Goal: Information Seeking & Learning: Learn about a topic

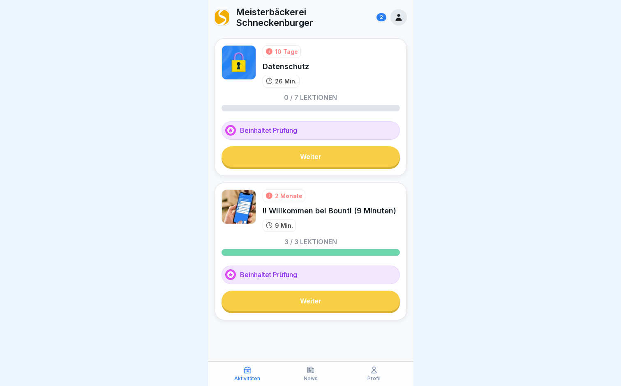
click at [278, 301] on link "Weiter" at bounding box center [311, 301] width 179 height 21
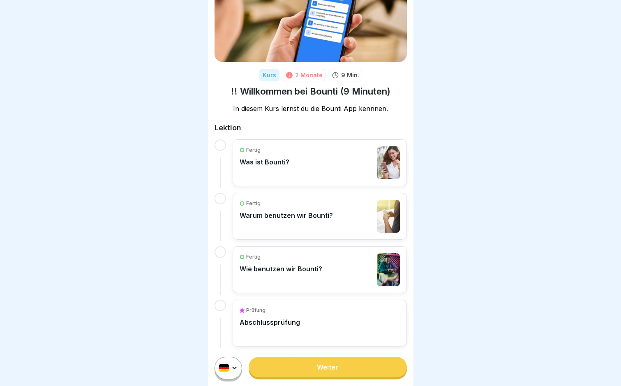
scroll to position [56, 0]
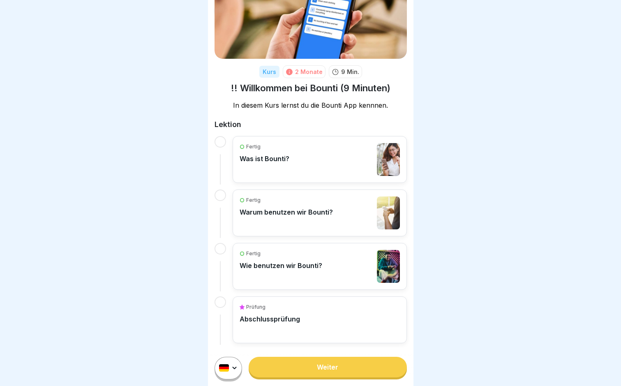
click at [271, 152] on div "Fertig Was ist Bounti?" at bounding box center [265, 159] width 50 height 33
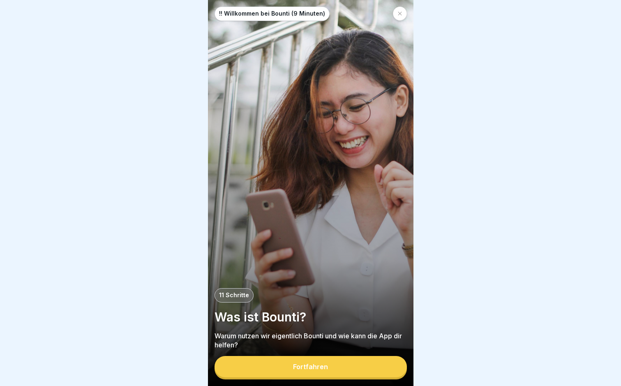
scroll to position [6, 0]
click at [292, 359] on button "Fortfahren" at bounding box center [311, 366] width 192 height 21
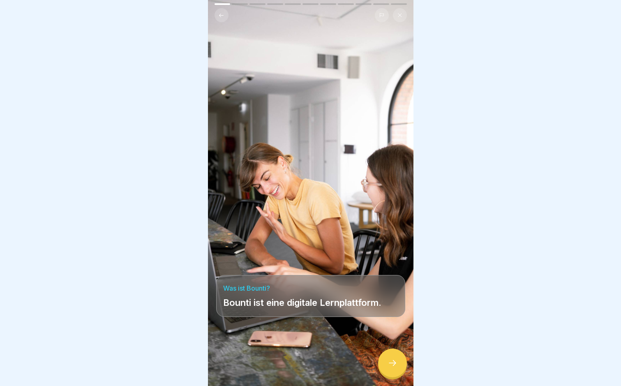
click at [401, 364] on div at bounding box center [392, 363] width 29 height 29
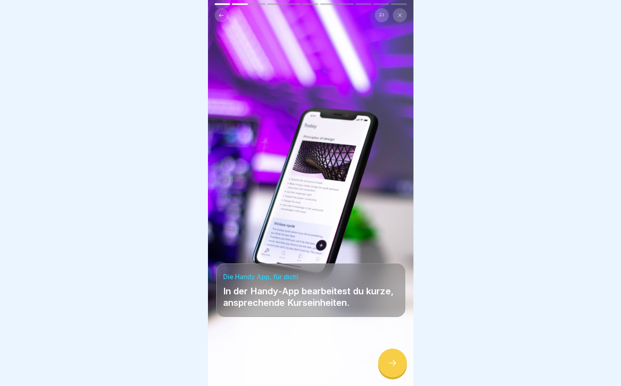
click at [396, 359] on div at bounding box center [392, 363] width 29 height 29
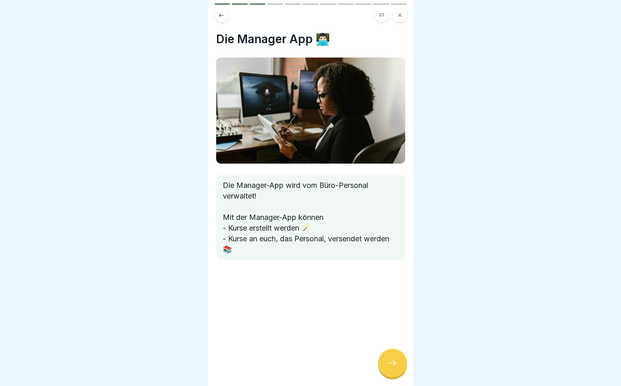
click at [395, 359] on icon at bounding box center [393, 363] width 10 height 10
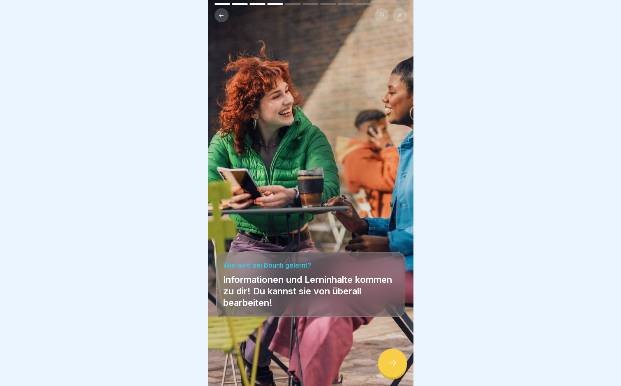
click at [394, 357] on div at bounding box center [392, 363] width 29 height 29
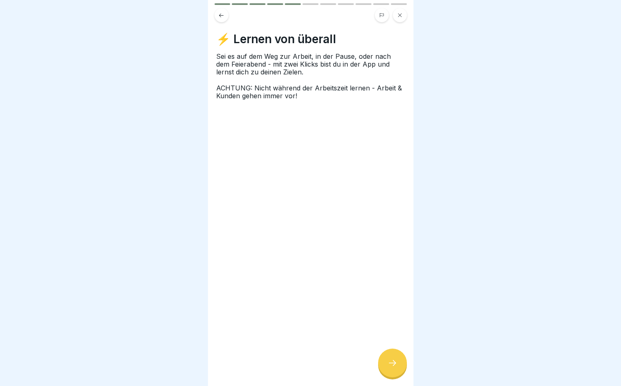
click at [394, 357] on div at bounding box center [392, 363] width 29 height 29
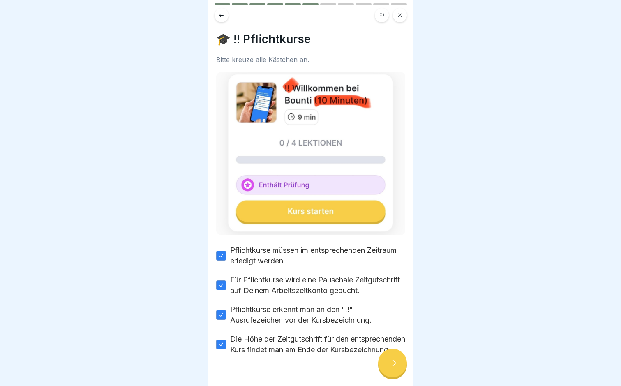
click at [394, 357] on div at bounding box center [392, 363] width 29 height 29
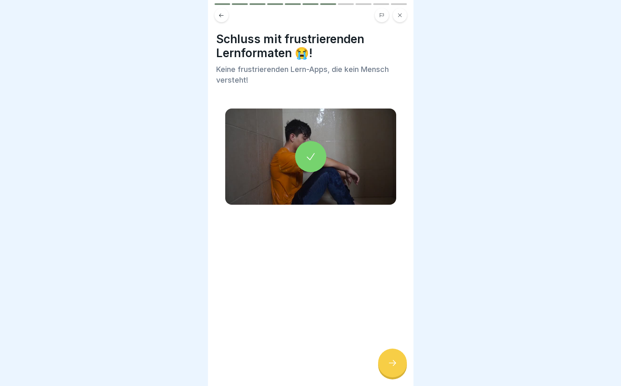
click at [394, 357] on div at bounding box center [392, 363] width 29 height 29
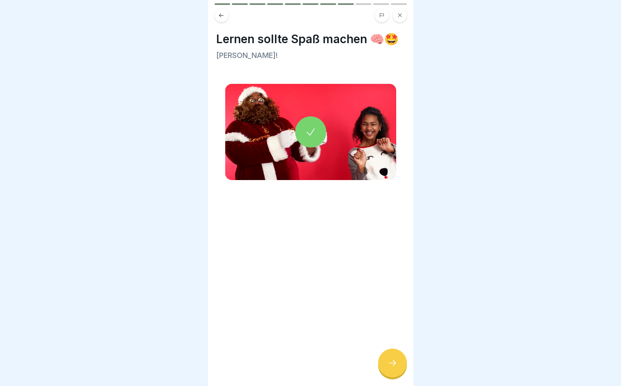
click at [394, 357] on div at bounding box center [392, 363] width 29 height 29
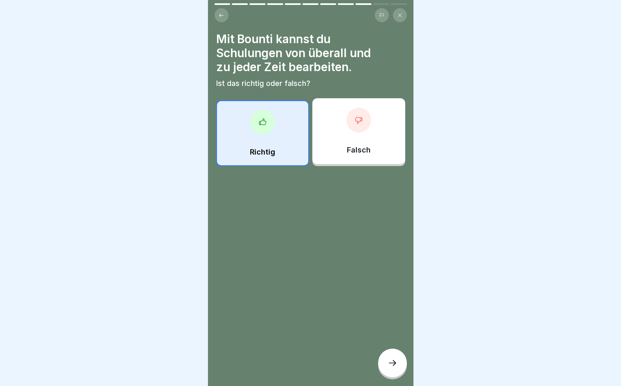
click at [394, 357] on div at bounding box center [392, 363] width 29 height 29
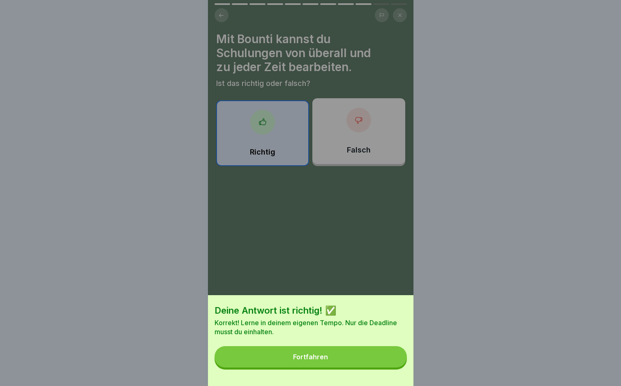
click at [351, 362] on button "Fortfahren" at bounding box center [311, 356] width 192 height 21
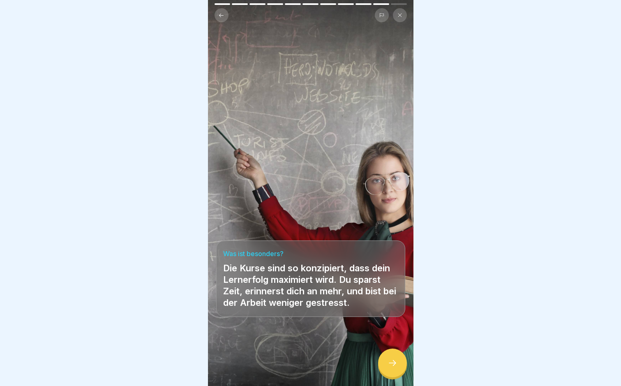
click at [382, 360] on div at bounding box center [392, 363] width 29 height 29
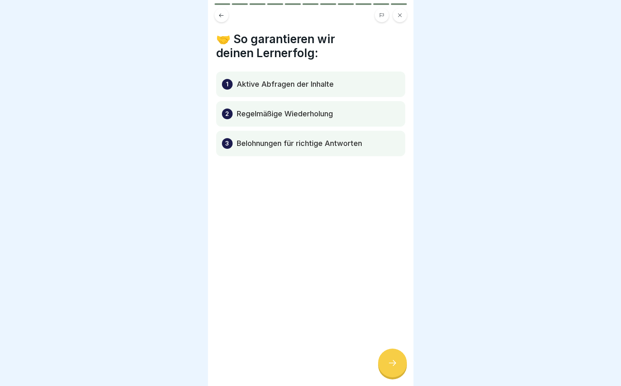
click at [382, 360] on div at bounding box center [392, 363] width 29 height 29
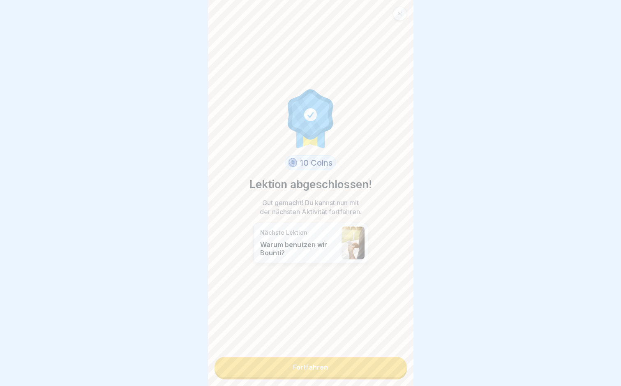
click at [381, 359] on link "Fortfahren" at bounding box center [311, 367] width 192 height 21
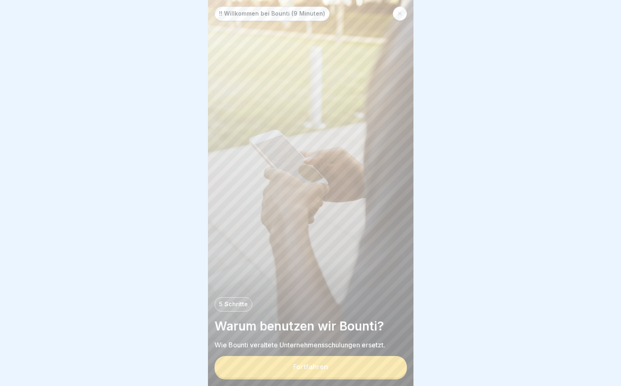
click at [372, 362] on div "!! Willkommen bei Bounti (9 Minuten) 5 Schritte Warum benutzen wir Bounti? Wie …" at bounding box center [311, 193] width 206 height 386
click at [337, 368] on button "Fortfahren" at bounding box center [311, 366] width 192 height 21
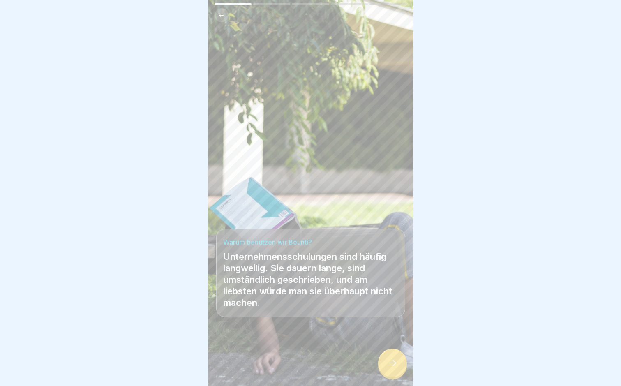
click at [387, 372] on div at bounding box center [392, 363] width 29 height 29
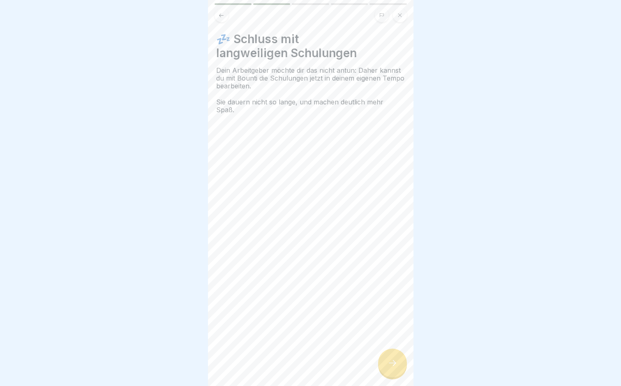
click at [387, 372] on div at bounding box center [392, 363] width 29 height 29
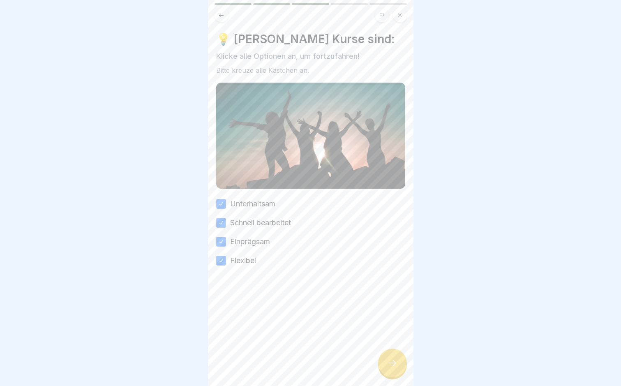
click at [387, 372] on div at bounding box center [392, 363] width 29 height 29
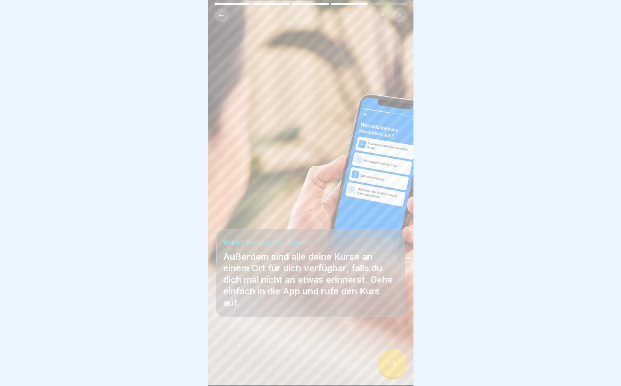
click at [387, 372] on div at bounding box center [392, 363] width 29 height 29
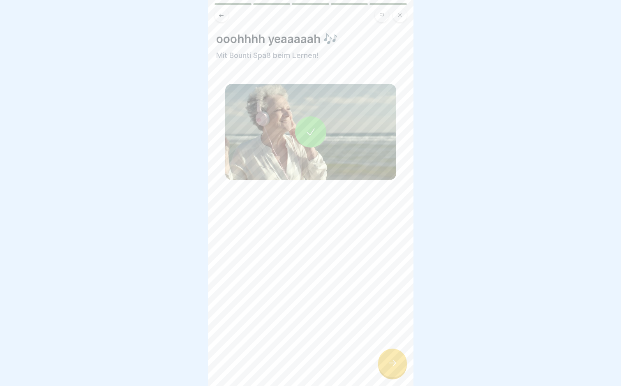
click at [387, 372] on div at bounding box center [392, 363] width 29 height 29
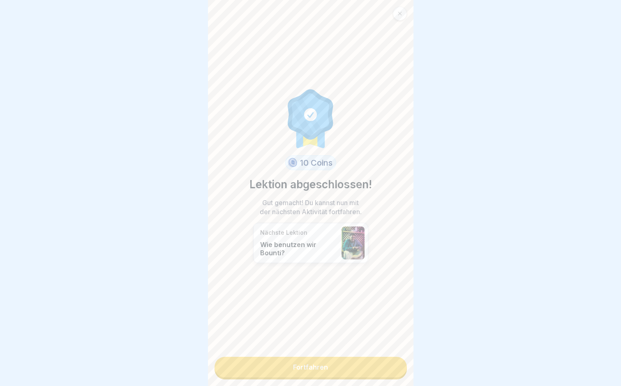
click at [289, 359] on link "Fortfahren" at bounding box center [311, 367] width 192 height 21
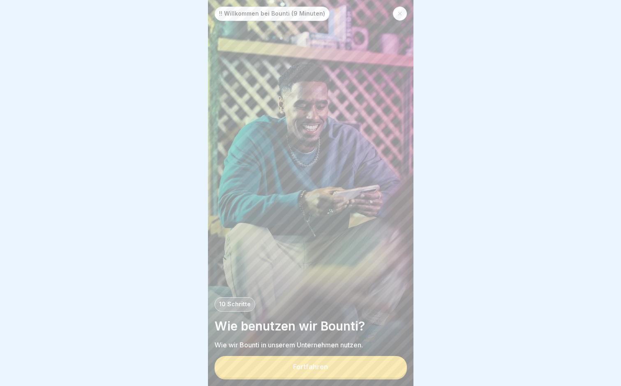
click at [288, 365] on button "Fortfahren" at bounding box center [311, 366] width 192 height 21
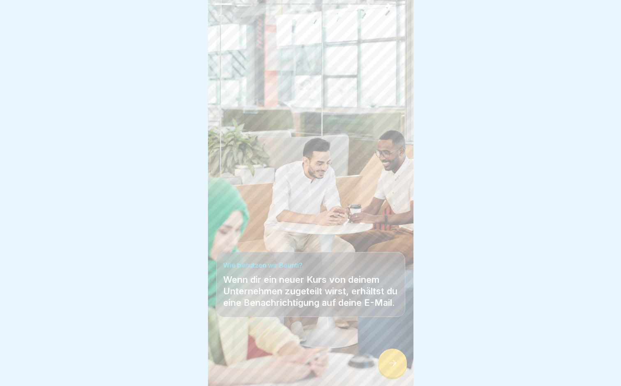
click at [400, 378] on div at bounding box center [392, 363] width 29 height 29
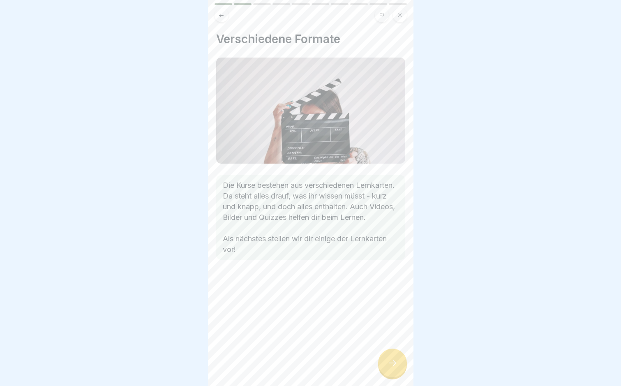
click at [381, 351] on div "Verschiedene Formate Die Kurse bestehen aus verschiedenen Lernkarten. Da steht …" at bounding box center [311, 193] width 206 height 386
click at [393, 365] on icon at bounding box center [393, 363] width 10 height 10
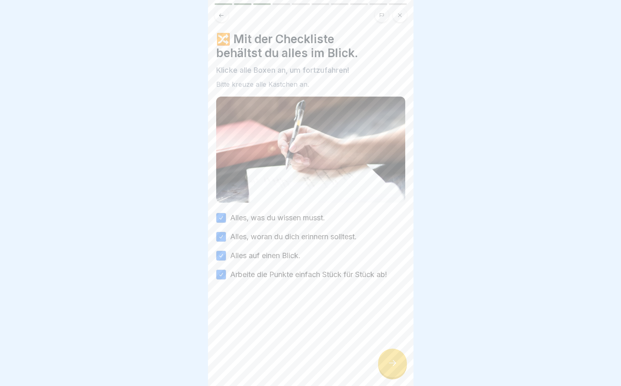
click at [390, 358] on div at bounding box center [392, 363] width 29 height 29
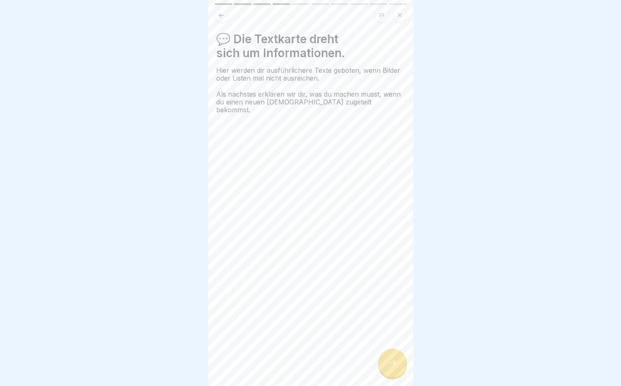
click at [390, 358] on div at bounding box center [392, 363] width 29 height 29
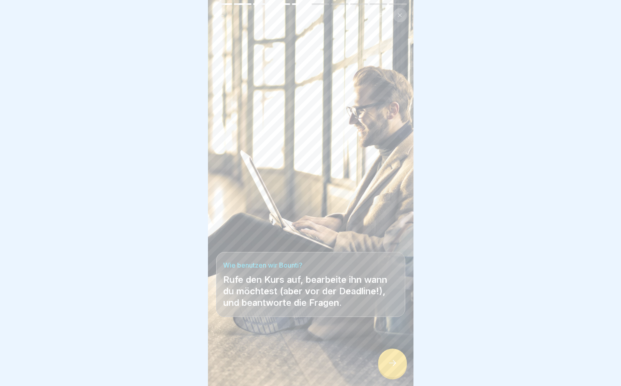
click at [390, 358] on div at bounding box center [392, 363] width 29 height 29
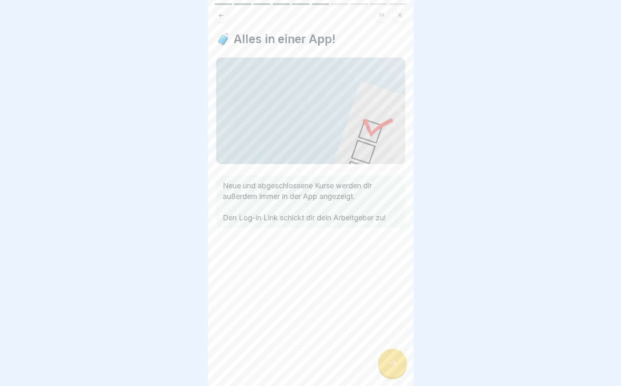
click at [390, 358] on div at bounding box center [392, 363] width 29 height 29
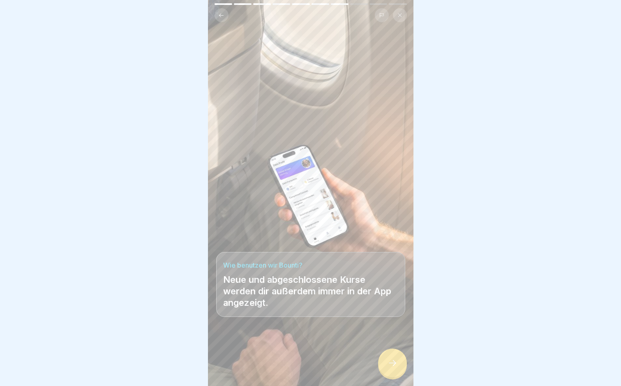
click at [390, 358] on div at bounding box center [392, 363] width 29 height 29
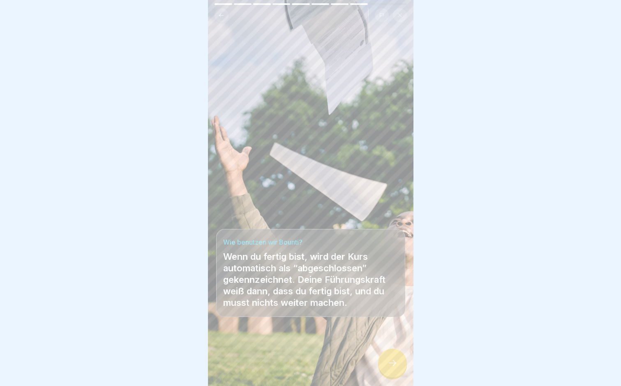
click at [390, 358] on div at bounding box center [392, 363] width 29 height 29
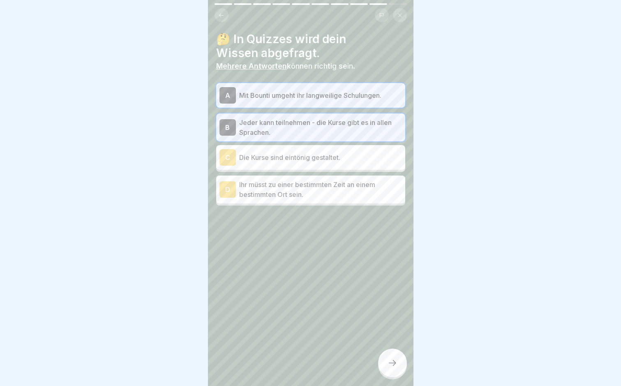
click at [390, 362] on div at bounding box center [392, 363] width 29 height 29
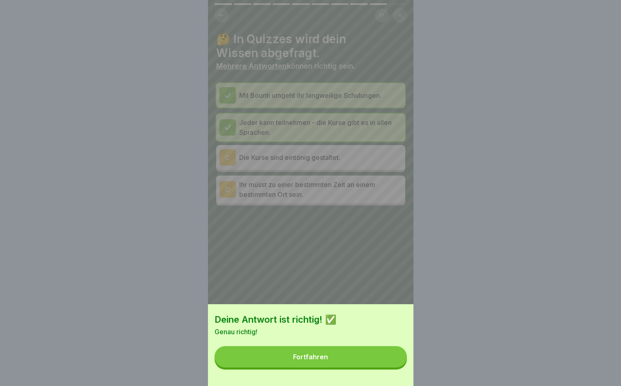
click at [362, 365] on button "Fortfahren" at bounding box center [311, 356] width 192 height 21
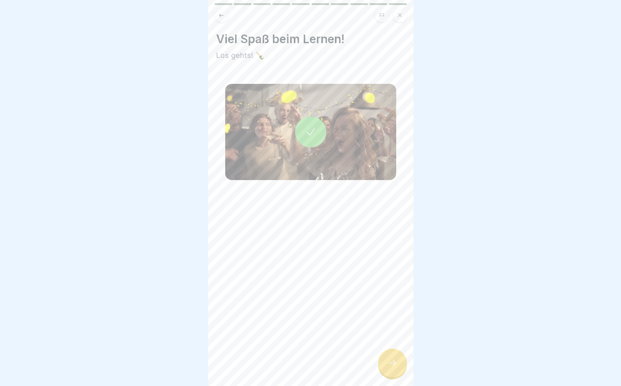
click at [398, 373] on div at bounding box center [392, 363] width 29 height 29
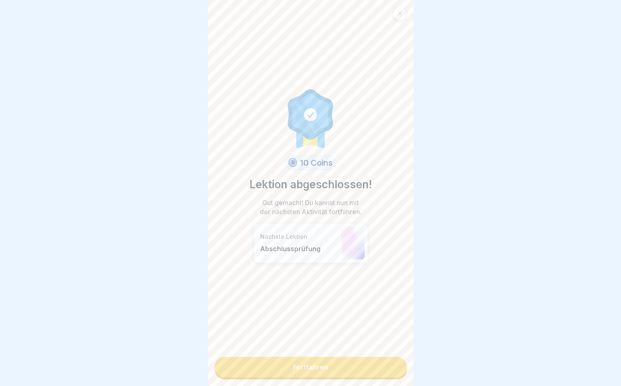
click at [386, 371] on link "Fortfahren" at bounding box center [311, 367] width 192 height 21
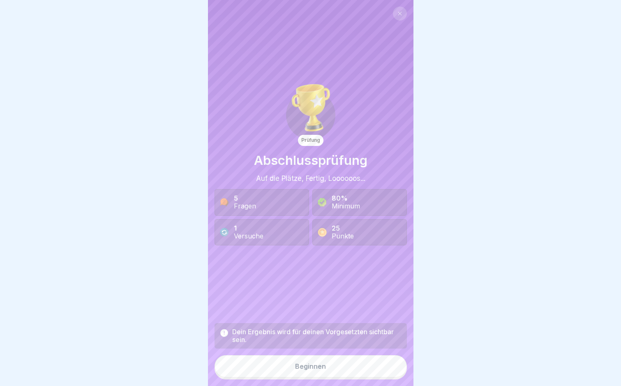
click at [342, 368] on button "Beginnen" at bounding box center [311, 366] width 192 height 22
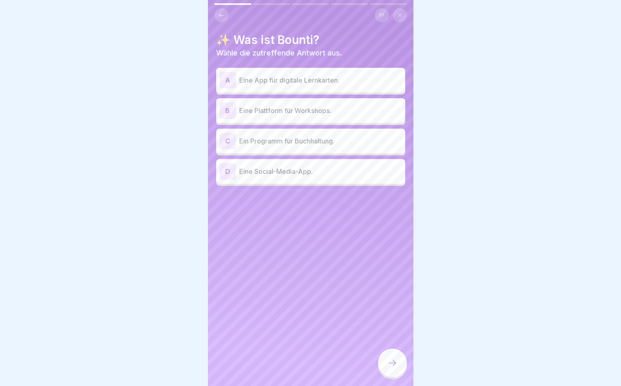
click at [326, 75] on p "Eine App für digitale Lernkarten." at bounding box center [320, 80] width 163 height 10
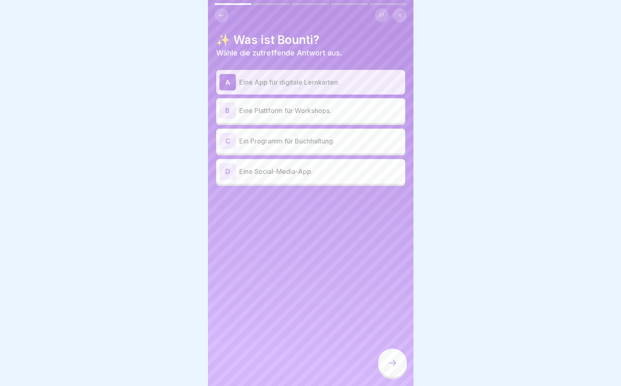
click at [309, 114] on p "Eine Plattform für Workshops." at bounding box center [320, 111] width 163 height 10
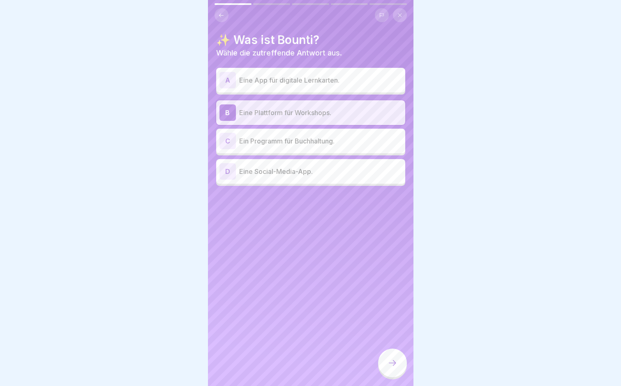
click at [298, 88] on div "A Eine App für digitale Lernkarten." at bounding box center [310, 80] width 189 height 25
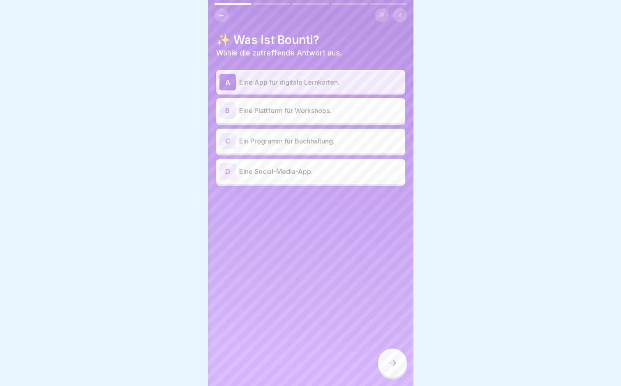
click at [396, 362] on div at bounding box center [392, 363] width 29 height 29
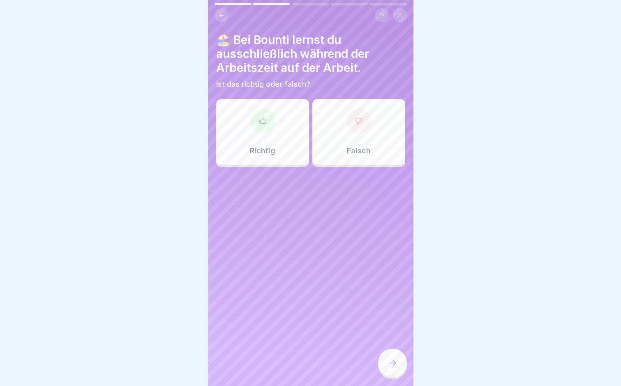
click at [348, 123] on div at bounding box center [359, 121] width 25 height 25
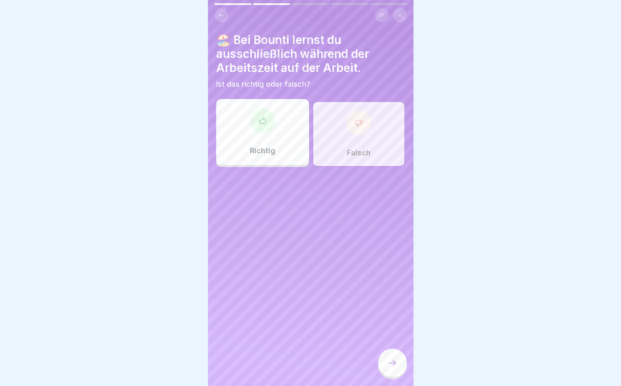
click at [391, 367] on icon at bounding box center [393, 363] width 10 height 10
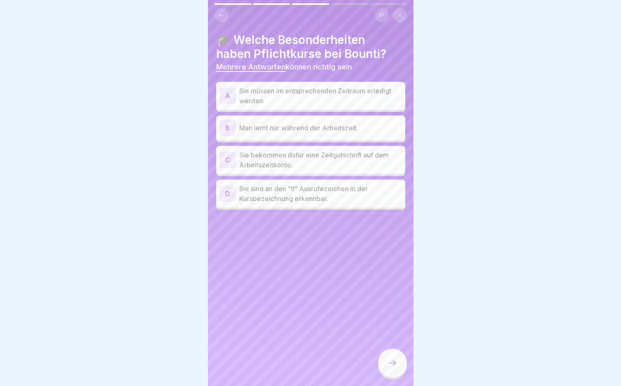
click at [362, 87] on p "Sie müssen im entsprechenden Zeitraum erledigt werden." at bounding box center [320, 96] width 163 height 20
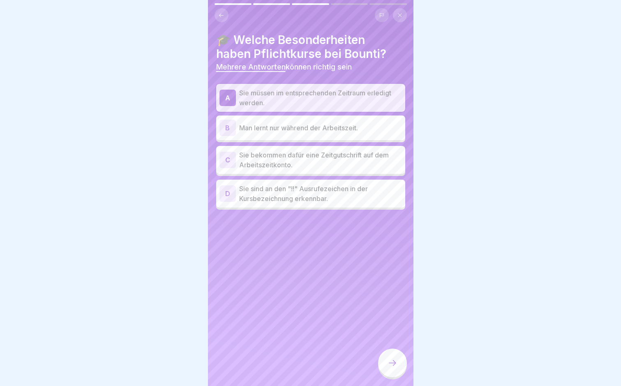
click at [394, 357] on div at bounding box center [392, 363] width 29 height 29
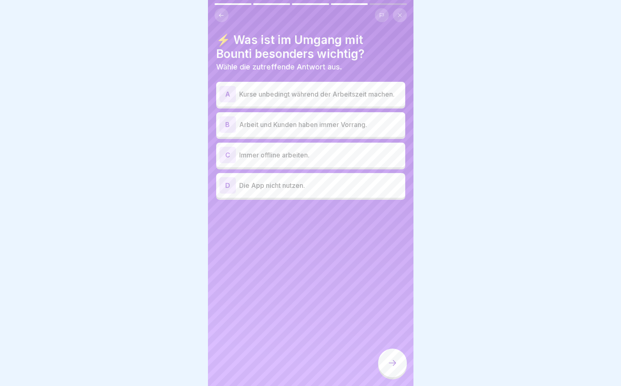
click at [365, 121] on div "B Arbeit und Kunden haben immer Vorrang." at bounding box center [311, 124] width 183 height 16
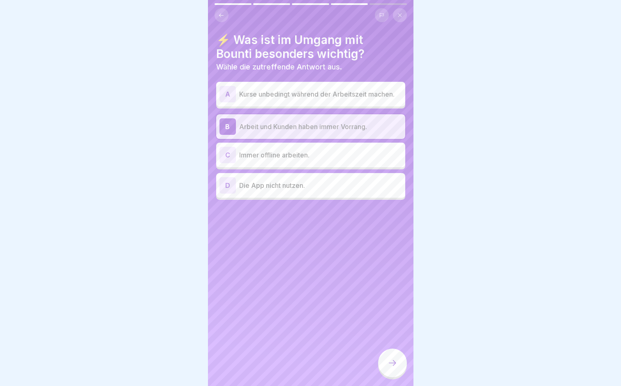
click at [387, 359] on div at bounding box center [392, 363] width 29 height 29
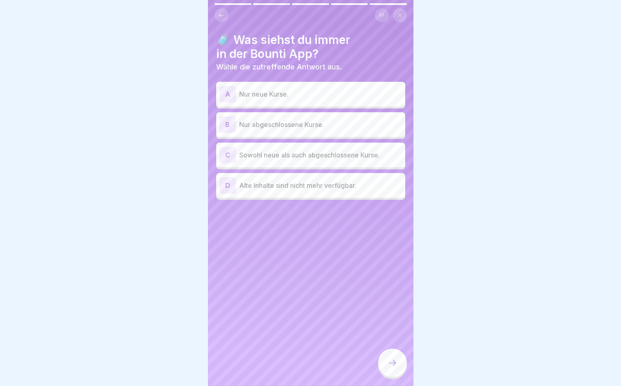
click at [358, 149] on div "C Sowohl neue als auch abgeschlossene Kurse." at bounding box center [311, 155] width 183 height 16
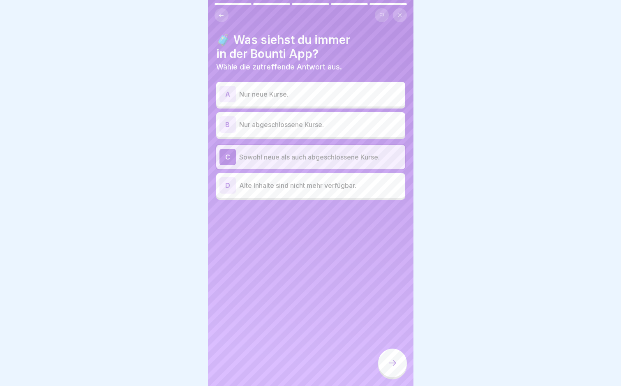
click at [394, 365] on icon at bounding box center [393, 363] width 10 height 10
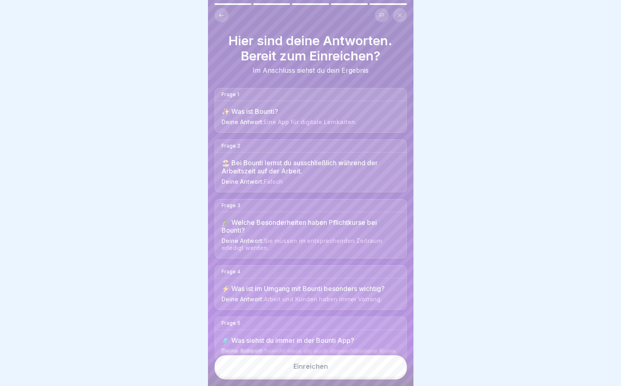
click at [344, 377] on button "Einreichen" at bounding box center [311, 366] width 192 height 22
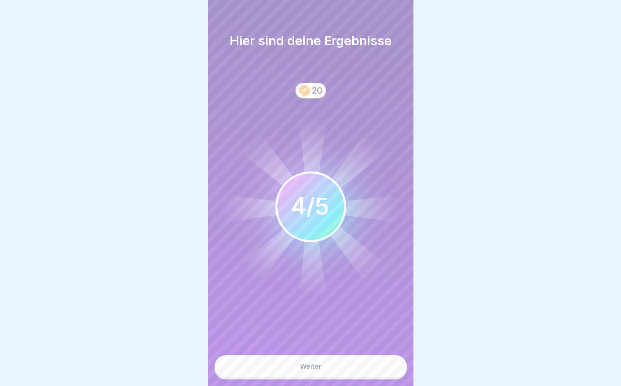
click at [345, 377] on button "Weiter" at bounding box center [311, 366] width 192 height 22
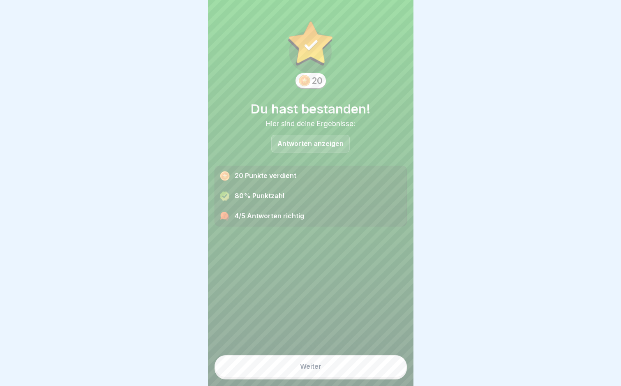
click at [345, 377] on button "Weiter" at bounding box center [311, 366] width 192 height 22
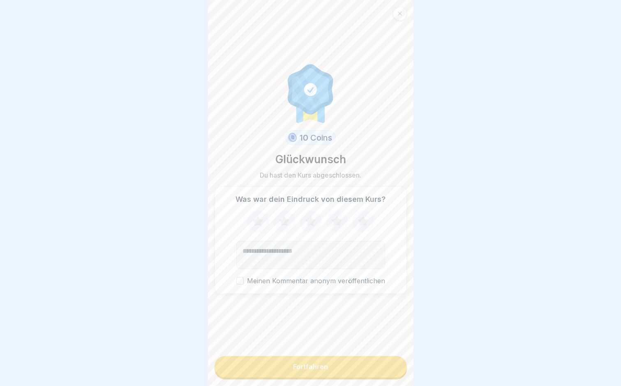
click at [402, 17] on div at bounding box center [400, 14] width 14 height 14
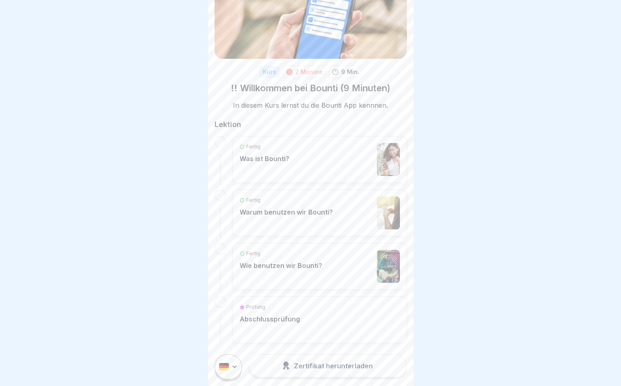
scroll to position [58, 0]
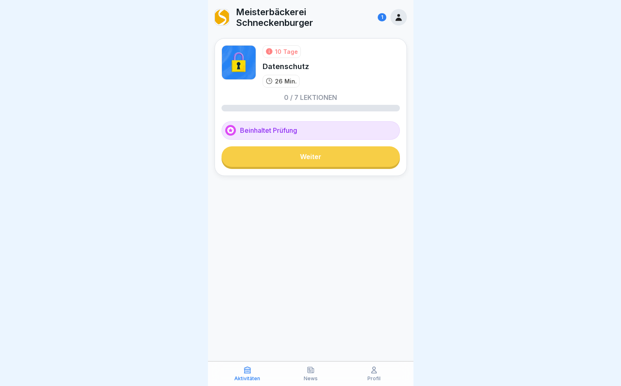
click at [339, 158] on link "Weiter" at bounding box center [311, 156] width 179 height 21
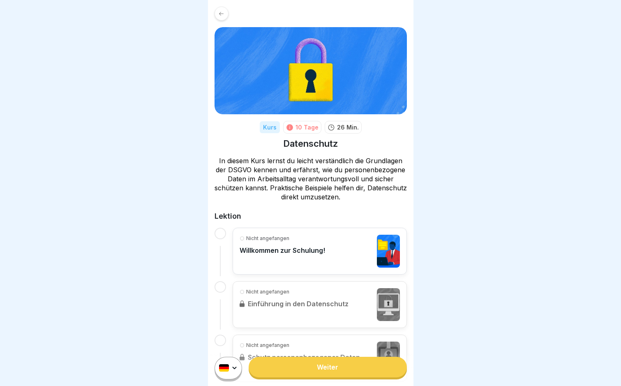
drag, startPoint x: 338, startPoint y: 211, endPoint x: 334, endPoint y: 214, distance: 4.7
click at [334, 213] on h2 "Lektion" at bounding box center [311, 216] width 192 height 10
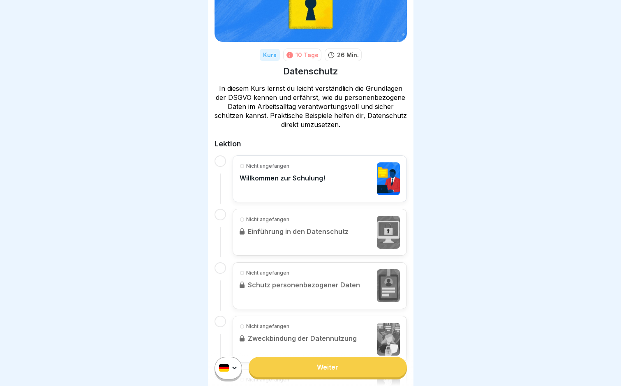
scroll to position [59, 0]
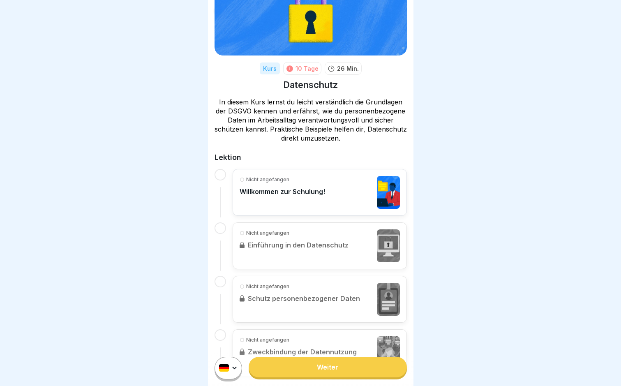
click at [321, 378] on link "Weiter" at bounding box center [328, 367] width 158 height 21
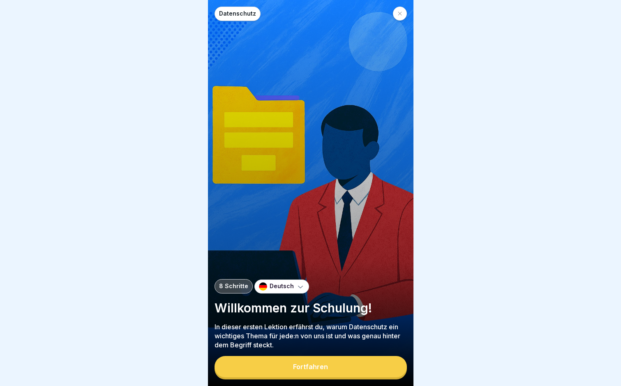
scroll to position [6, 0]
click at [354, 365] on button "Fortfahren" at bounding box center [311, 366] width 192 height 21
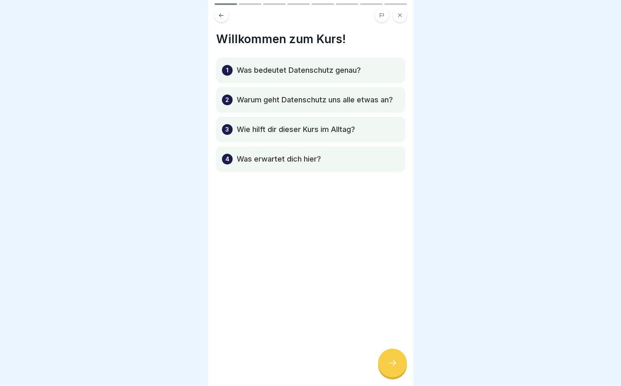
click at [388, 365] on icon at bounding box center [393, 363] width 10 height 10
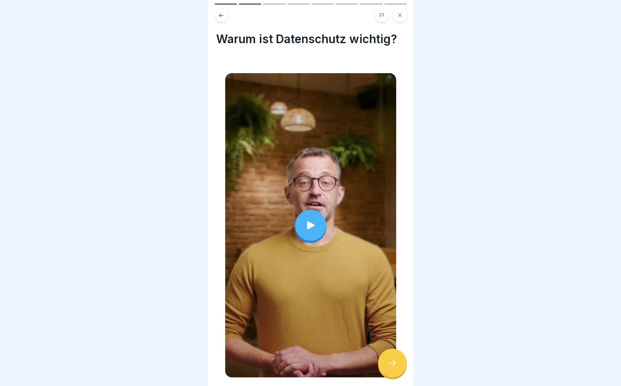
click at [310, 210] on div at bounding box center [310, 225] width 31 height 31
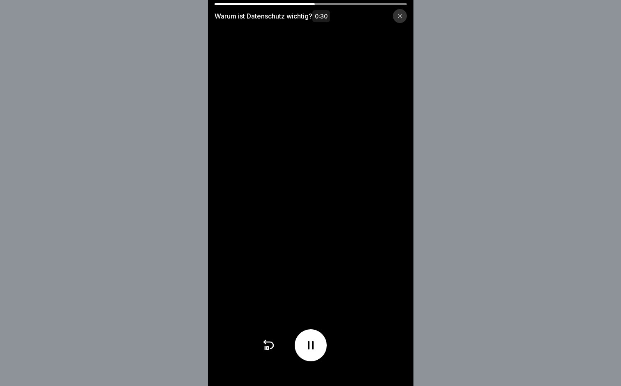
click at [274, 349] on icon at bounding box center [268, 345] width 9 height 7
click at [274, 352] on icon at bounding box center [268, 345] width 13 height 13
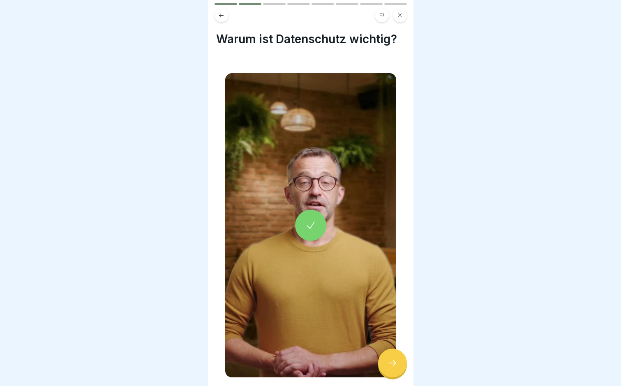
click at [389, 359] on icon at bounding box center [393, 363] width 10 height 10
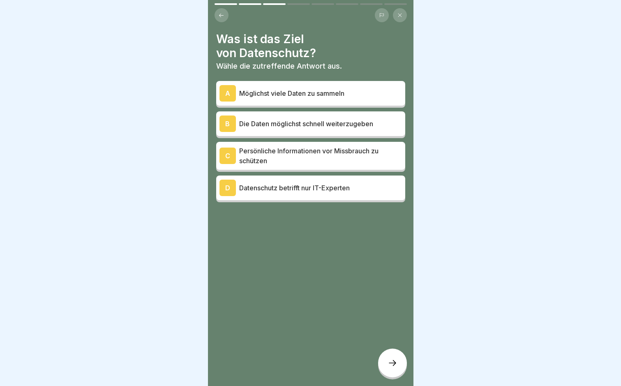
click at [334, 160] on div "C Persönliche Informationen vor Missbrauch zu schützen" at bounding box center [310, 156] width 189 height 28
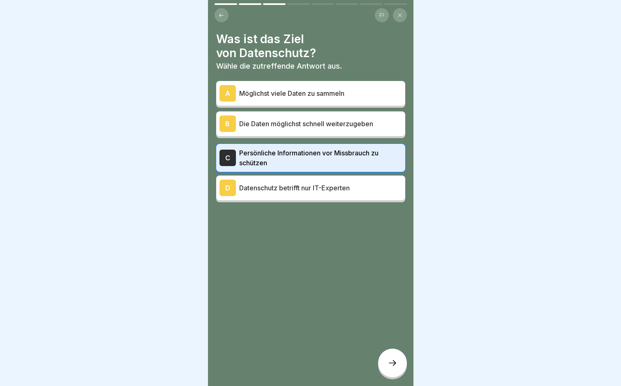
click at [396, 372] on div at bounding box center [392, 363] width 29 height 29
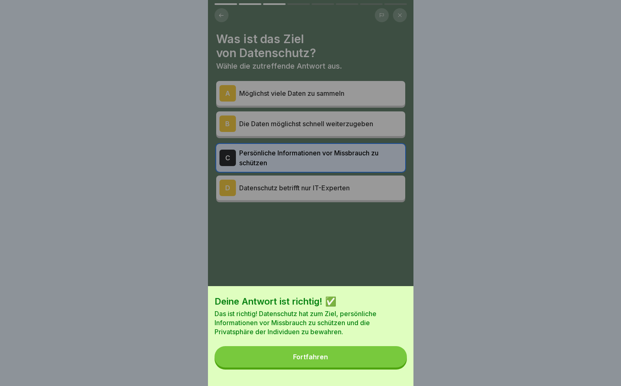
click at [360, 364] on button "Fortfahren" at bounding box center [311, 356] width 192 height 21
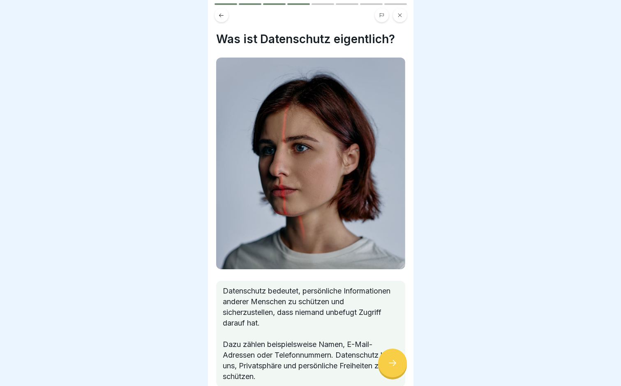
click at [397, 366] on icon at bounding box center [393, 363] width 10 height 10
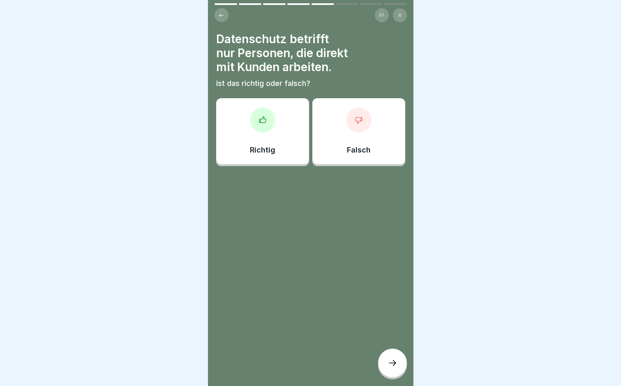
click at [353, 121] on div at bounding box center [359, 120] width 25 height 25
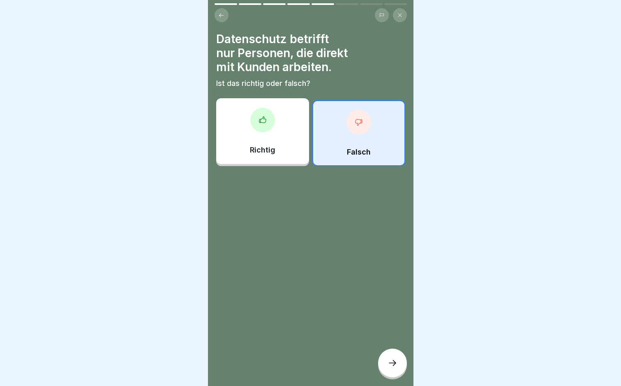
click at [384, 375] on div at bounding box center [392, 363] width 29 height 29
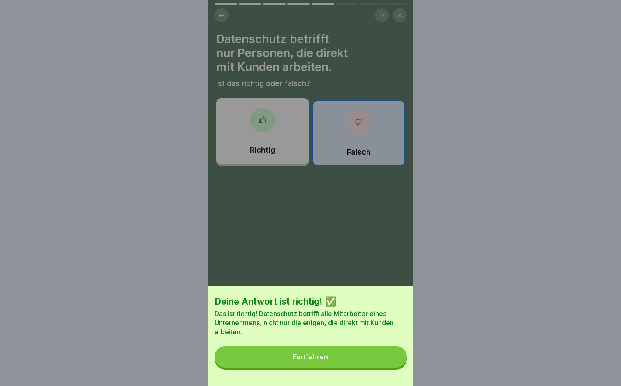
click at [366, 355] on button "Fortfahren" at bounding box center [311, 356] width 192 height 21
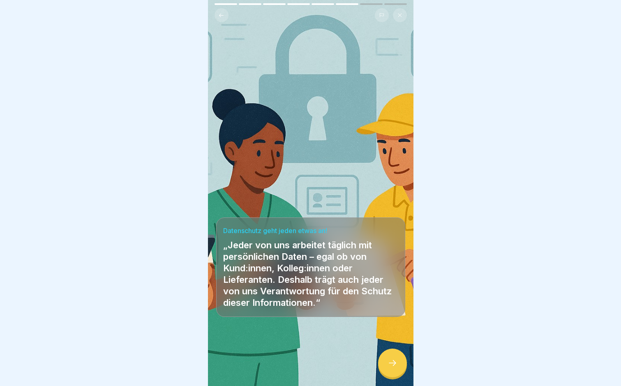
click at [395, 364] on icon at bounding box center [392, 363] width 7 height 6
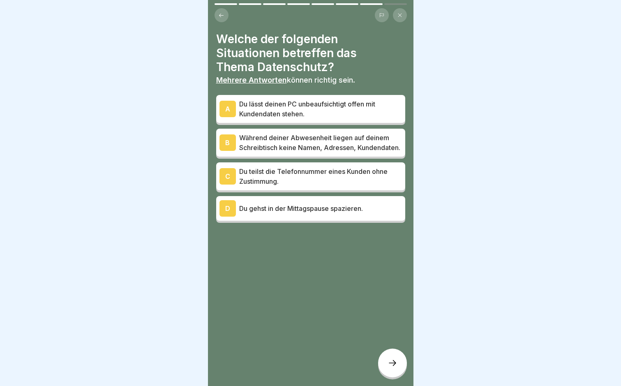
click at [299, 108] on p "Du lässt deinen PC unbeaufsichtigt offen mit Kundendaten stehen." at bounding box center [320, 109] width 163 height 20
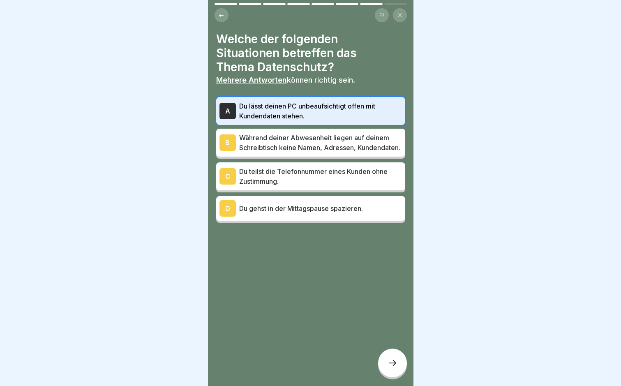
click at [294, 179] on p "Du teilst die Telefonnummer eines Kunden ohne Zustimmung." at bounding box center [320, 177] width 163 height 20
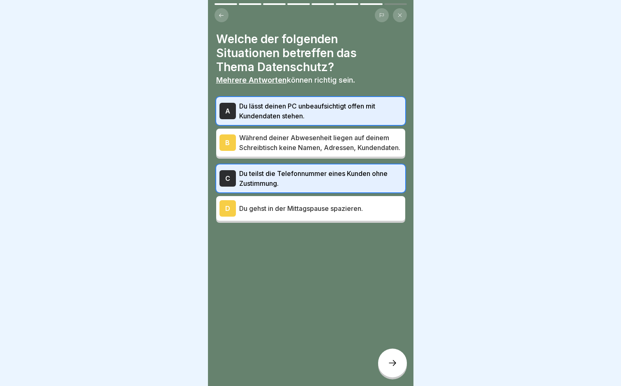
click at [273, 135] on p "Während deiner Abwesenheit liegen auf deinem Schreibtisch keine Namen, Adressen…" at bounding box center [320, 143] width 163 height 20
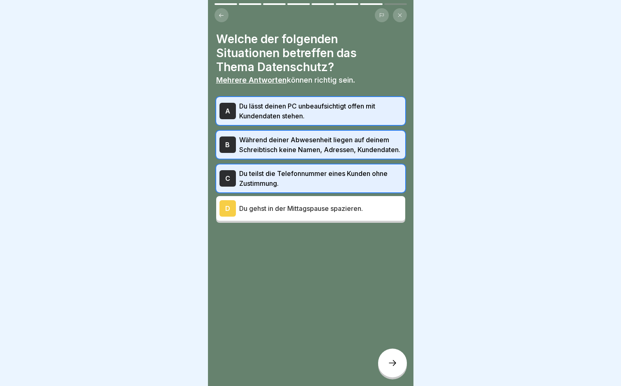
click at [273, 135] on p "Während deiner Abwesenheit liegen auf deinem Schreibtisch keine Namen, Adressen…" at bounding box center [320, 145] width 163 height 20
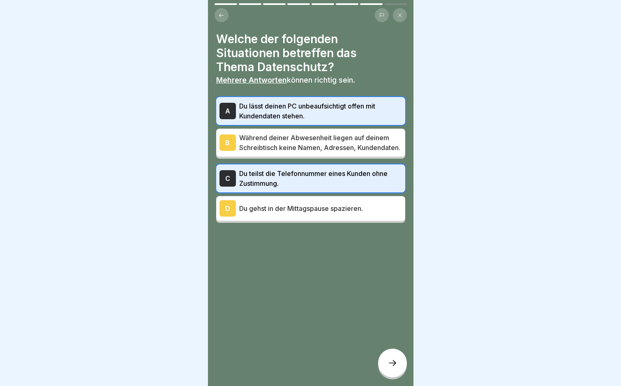
click at [385, 361] on div at bounding box center [392, 363] width 29 height 29
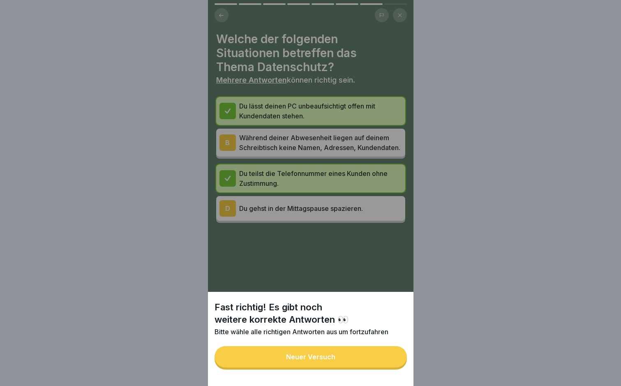
click at [317, 361] on div "Neuer Versuch" at bounding box center [310, 356] width 49 height 7
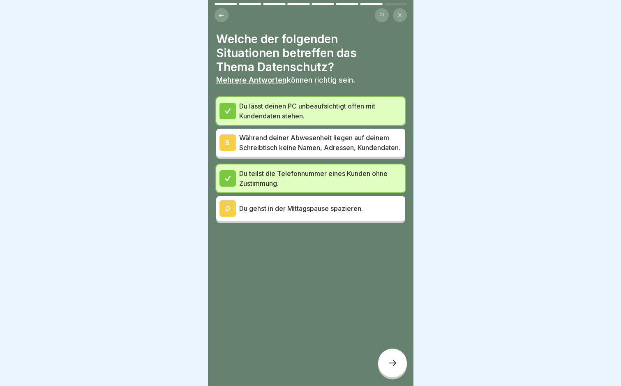
click at [268, 133] on p "Während deiner Abwesenheit liegen auf deinem Schreibtisch keine Namen, Adressen…" at bounding box center [320, 143] width 163 height 20
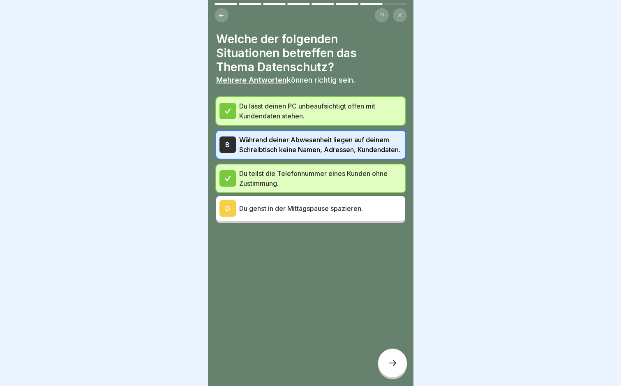
click at [388, 363] on icon at bounding box center [393, 363] width 10 height 10
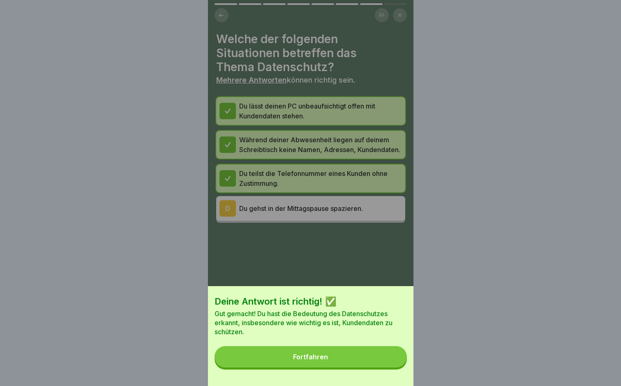
click at [355, 363] on button "Fortfahren" at bounding box center [311, 356] width 192 height 21
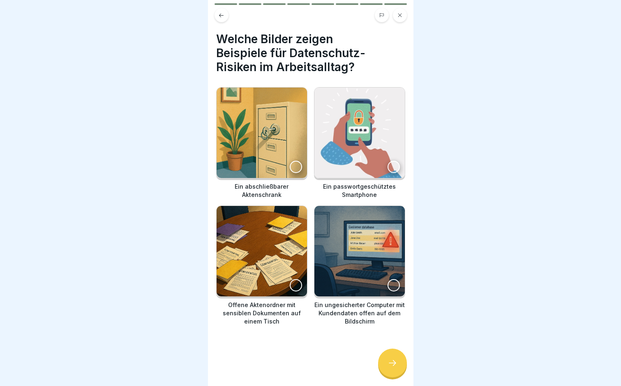
click at [291, 279] on div at bounding box center [296, 285] width 12 height 12
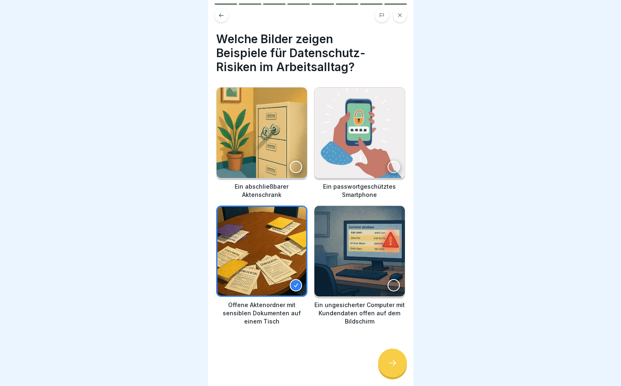
click at [389, 279] on div at bounding box center [394, 285] width 12 height 12
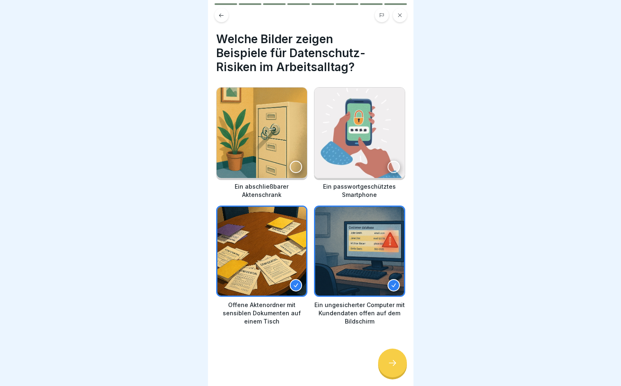
click at [398, 362] on div at bounding box center [392, 363] width 29 height 29
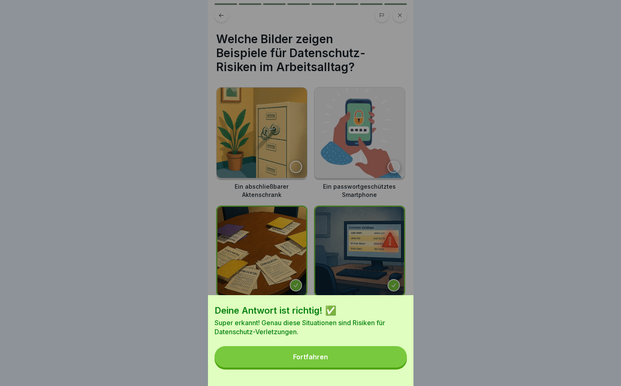
click at [325, 367] on button "Fortfahren" at bounding box center [311, 356] width 192 height 21
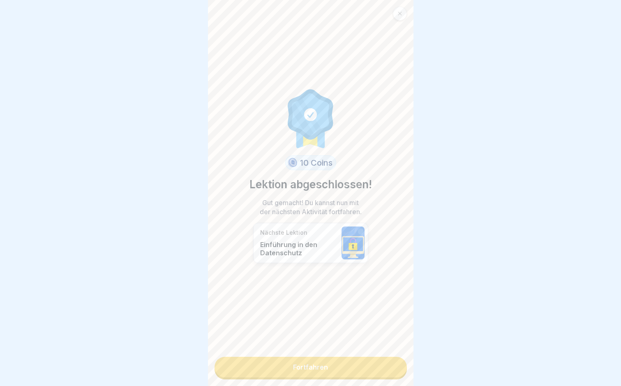
click at [325, 367] on link "Fortfahren" at bounding box center [311, 367] width 192 height 21
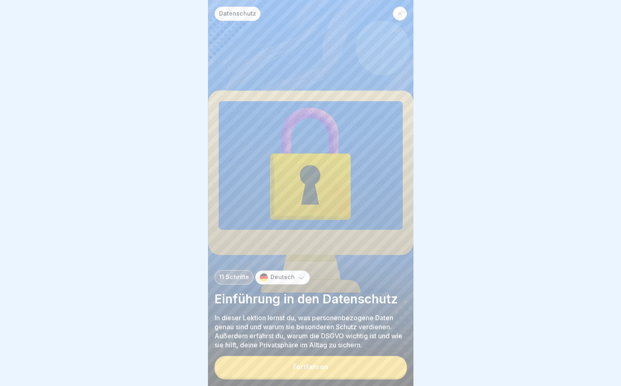
click at [324, 369] on button "Fortfahren" at bounding box center [311, 366] width 192 height 21
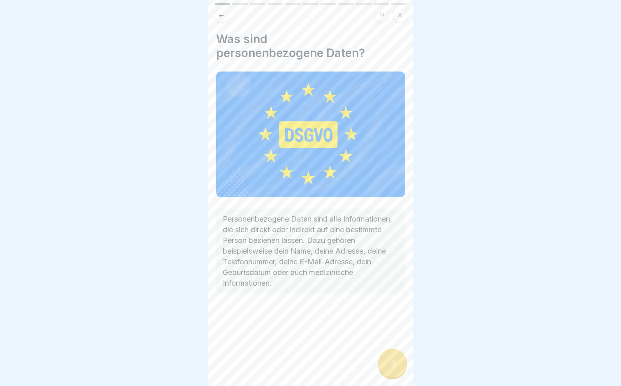
click at [391, 368] on icon at bounding box center [393, 363] width 10 height 10
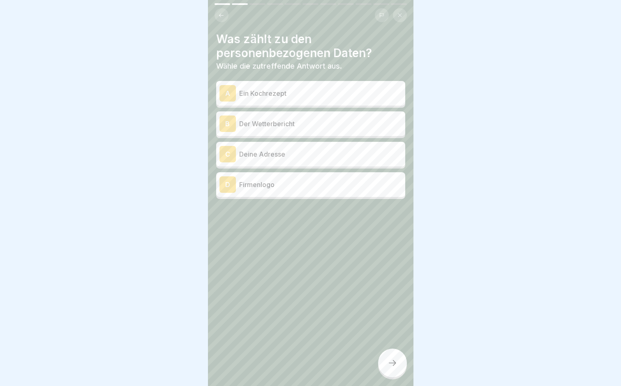
click at [299, 158] on p "Deine Adresse" at bounding box center [320, 154] width 163 height 10
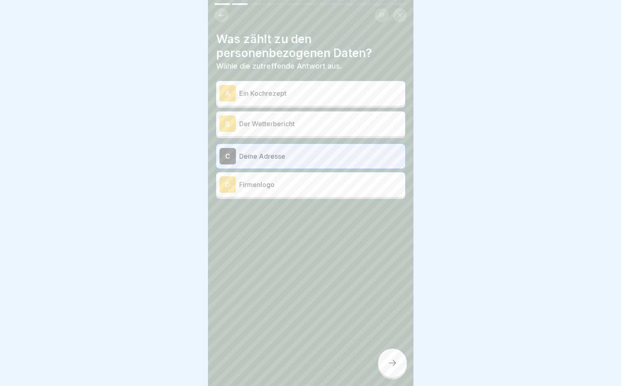
click at [392, 368] on icon at bounding box center [393, 363] width 10 height 10
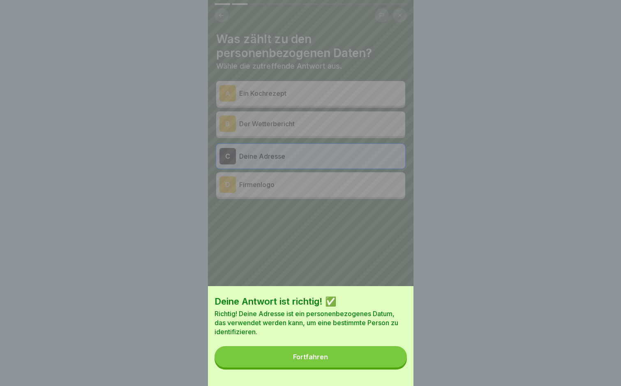
click at [350, 364] on button "Fortfahren" at bounding box center [311, 356] width 192 height 21
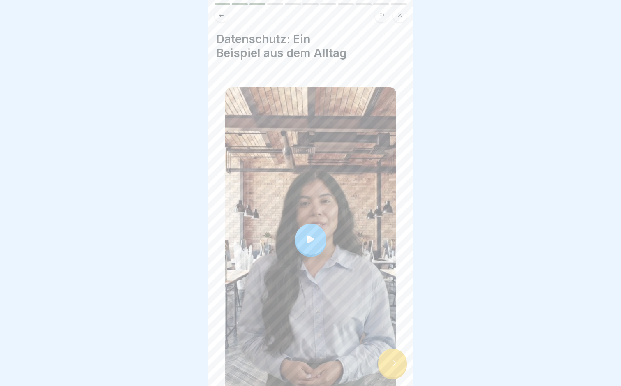
click at [313, 239] on icon at bounding box center [311, 240] width 12 height 12
click at [396, 368] on icon at bounding box center [393, 363] width 10 height 10
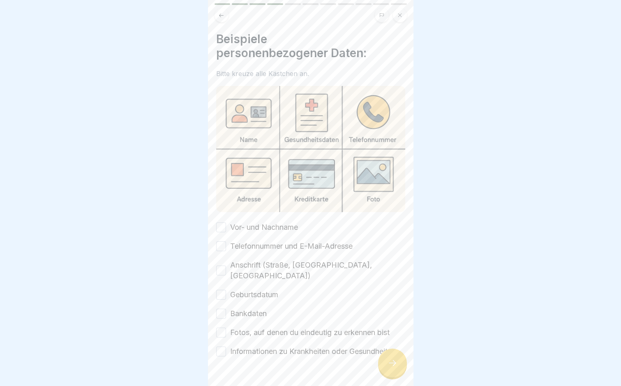
click at [223, 225] on button "Vor- und Nachname" at bounding box center [221, 228] width 10 height 10
click at [225, 243] on button "Telefonnummer und E-Mail-Adresse" at bounding box center [221, 246] width 10 height 10
click at [225, 266] on button "Anschrift (Straße, [GEOGRAPHIC_DATA], [GEOGRAPHIC_DATA])" at bounding box center [221, 271] width 10 height 10
click at [223, 290] on button "Geburtsdatum" at bounding box center [221, 295] width 10 height 10
click at [220, 309] on button "Bankdaten" at bounding box center [221, 314] width 10 height 10
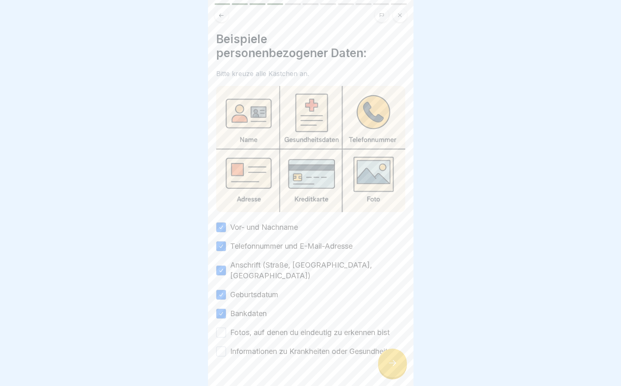
click at [222, 328] on button "Fotos, auf denen du eindeutig zu erkennen bist" at bounding box center [221, 333] width 10 height 10
click at [223, 347] on button "Informationen zu Krankheiten oder Gesundheit" at bounding box center [221, 352] width 10 height 10
click at [396, 368] on icon at bounding box center [393, 363] width 10 height 10
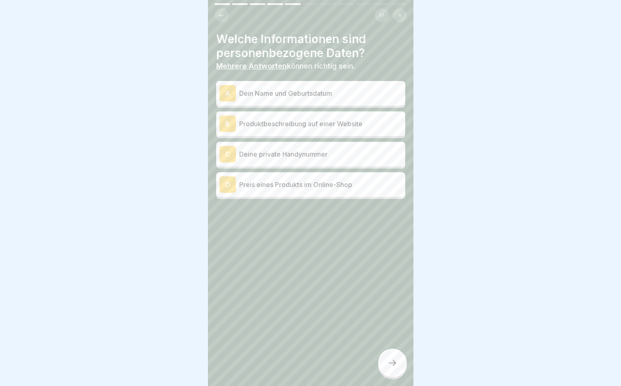
click at [322, 96] on p "Dein Name und Geburtsdatum" at bounding box center [320, 93] width 163 height 10
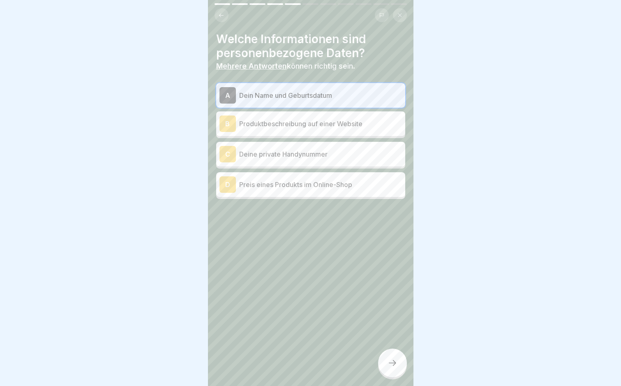
click at [313, 154] on p "Deine private Handynummer" at bounding box center [320, 154] width 163 height 10
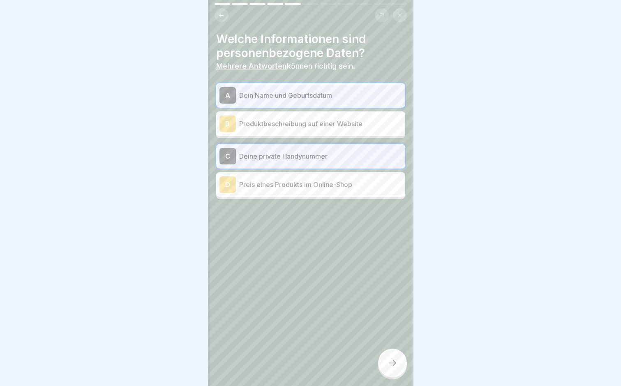
click at [396, 368] on icon at bounding box center [393, 363] width 10 height 10
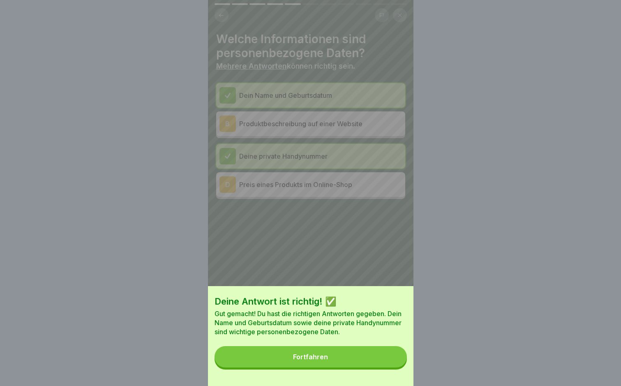
click at [354, 365] on button "Fortfahren" at bounding box center [311, 356] width 192 height 21
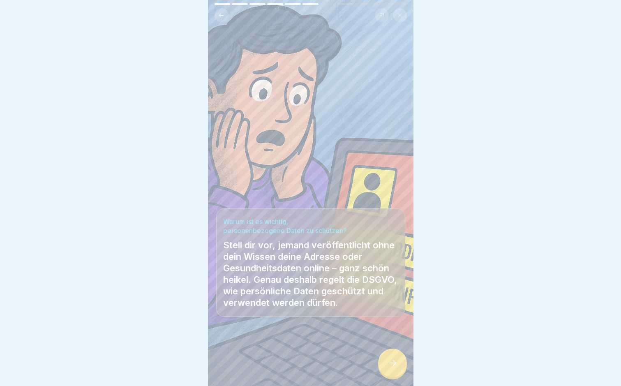
click at [387, 370] on div at bounding box center [392, 363] width 29 height 29
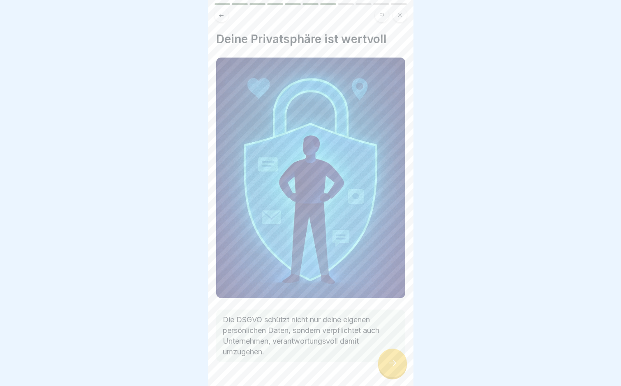
click at [387, 370] on div at bounding box center [392, 363] width 29 height 29
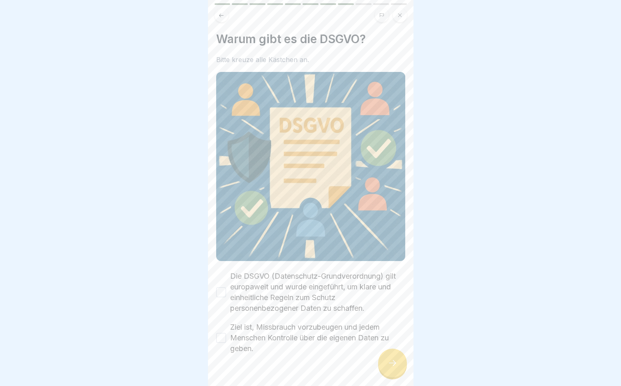
click at [225, 287] on button "Die DSGVO (Datenschutz-Grundverordnung) gilt europaweit und wurde eingeführt, u…" at bounding box center [221, 292] width 10 height 10
click at [393, 366] on icon at bounding box center [393, 363] width 10 height 10
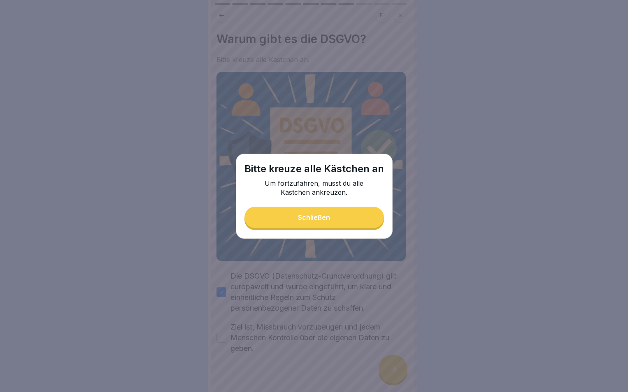
click at [321, 218] on div "Schließen" at bounding box center [314, 217] width 32 height 7
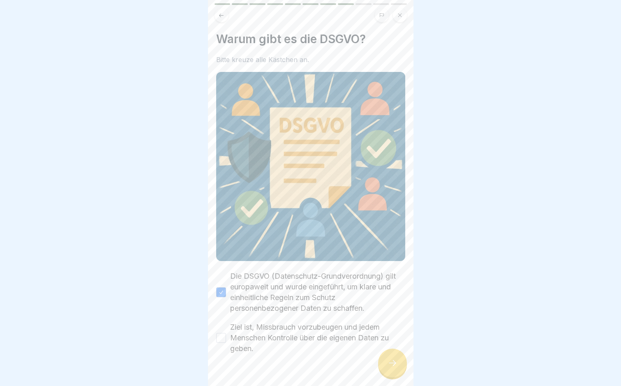
click at [222, 327] on div "Ziel ist, Missbrauch vorzubeugen und jedem Menschen Kontrolle über die eigenen …" at bounding box center [310, 338] width 189 height 32
click at [222, 333] on button "Ziel ist, Missbrauch vorzubeugen und jedem Menschen Kontrolle über die eigenen …" at bounding box center [221, 338] width 10 height 10
click at [398, 364] on div at bounding box center [392, 363] width 29 height 29
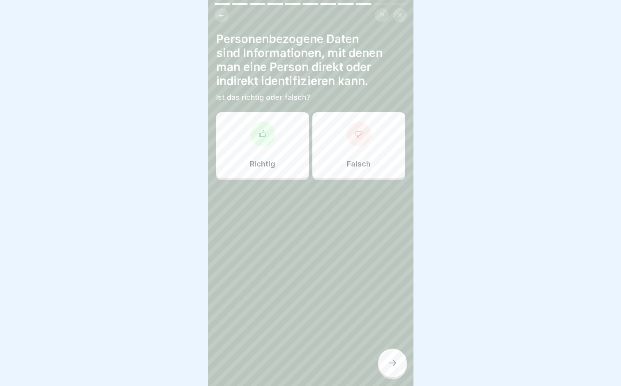
click at [265, 149] on div "Richtig" at bounding box center [262, 145] width 93 height 66
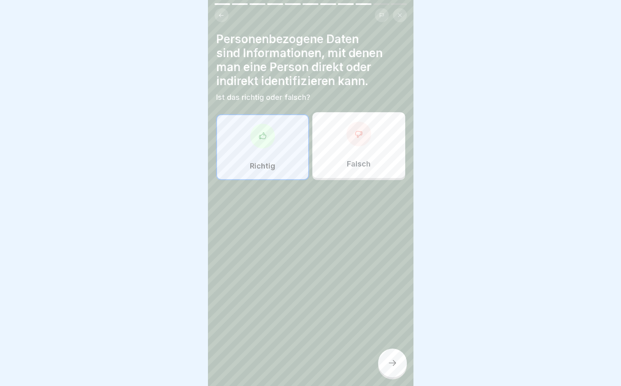
click at [392, 366] on icon at bounding box center [393, 363] width 10 height 10
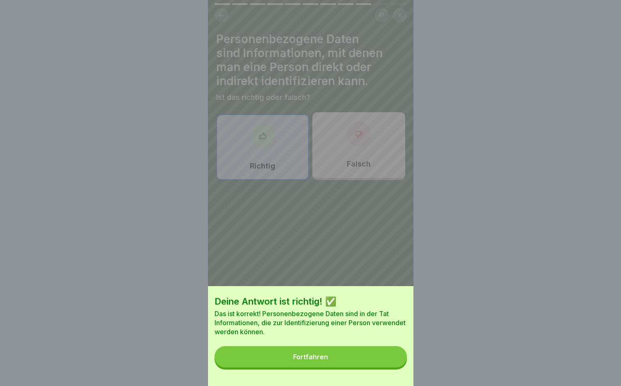
click at [369, 366] on button "Fortfahren" at bounding box center [311, 356] width 192 height 21
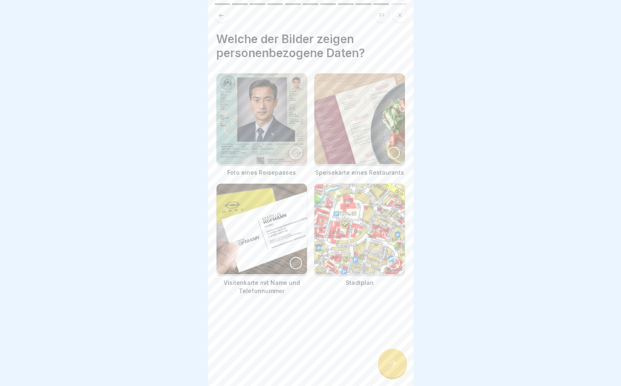
click at [295, 153] on div at bounding box center [296, 153] width 12 height 12
click at [291, 257] on div at bounding box center [296, 263] width 12 height 12
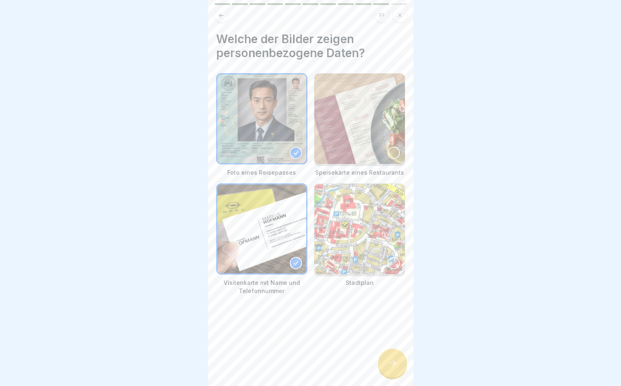
click at [394, 366] on icon at bounding box center [393, 363] width 10 height 10
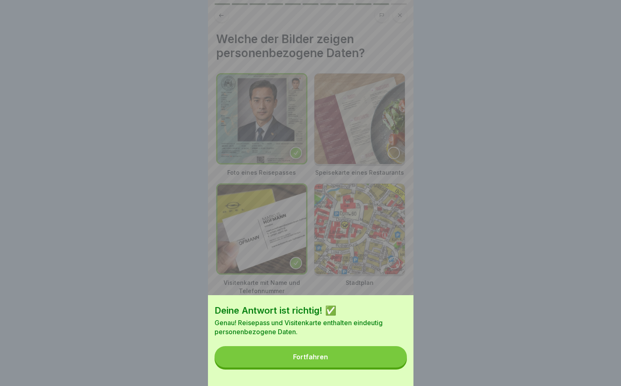
click at [354, 361] on button "Fortfahren" at bounding box center [311, 356] width 192 height 21
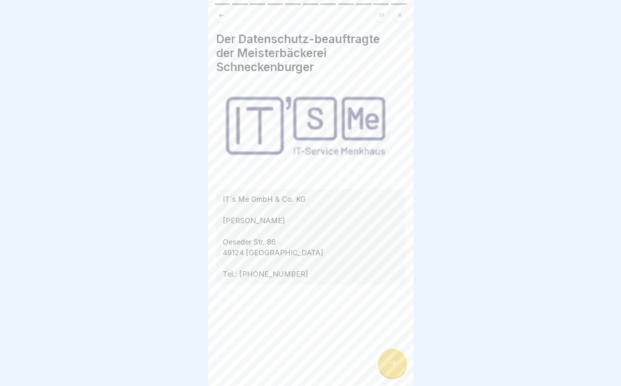
click at [388, 368] on icon at bounding box center [393, 363] width 10 height 10
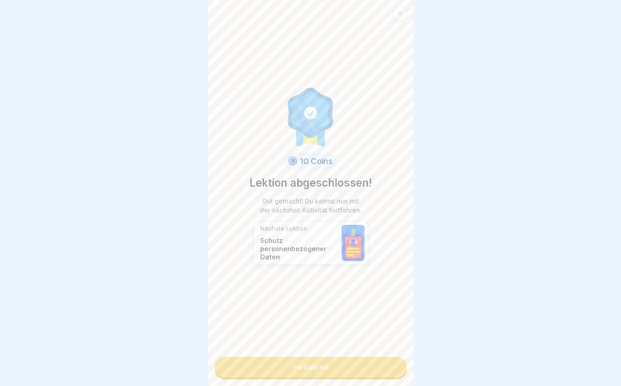
click at [334, 370] on link "Fortfahren" at bounding box center [311, 367] width 192 height 21
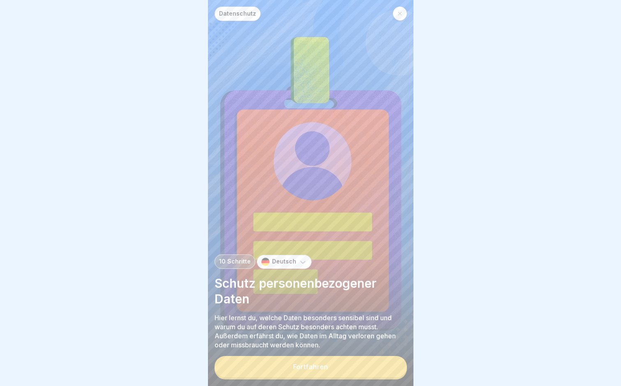
click at [306, 371] on div "Fortfahren" at bounding box center [310, 366] width 35 height 7
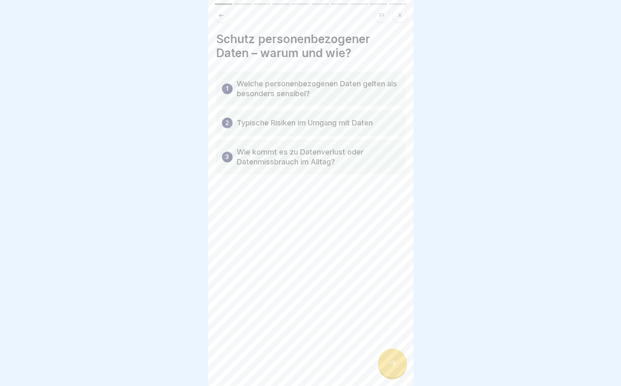
click at [402, 362] on div at bounding box center [392, 363] width 29 height 29
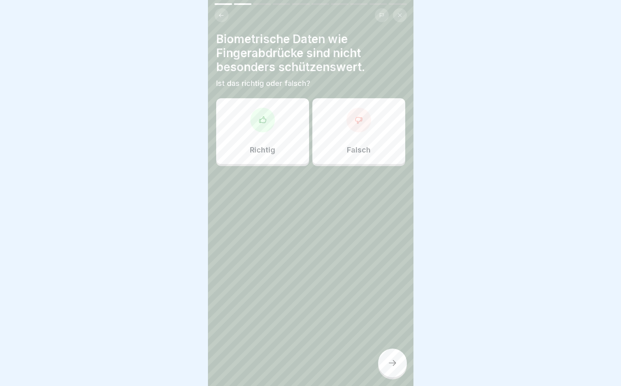
click at [361, 121] on div at bounding box center [359, 120] width 25 height 25
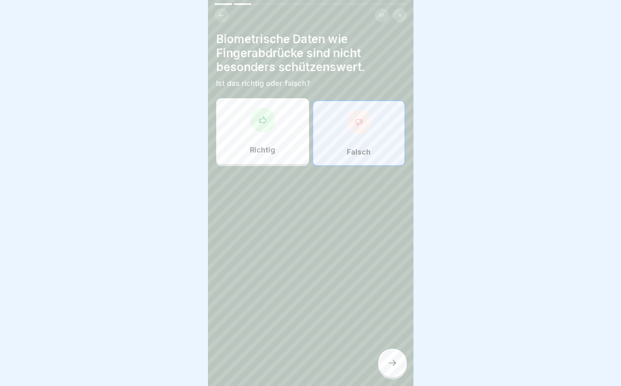
click at [400, 373] on div at bounding box center [392, 363] width 29 height 29
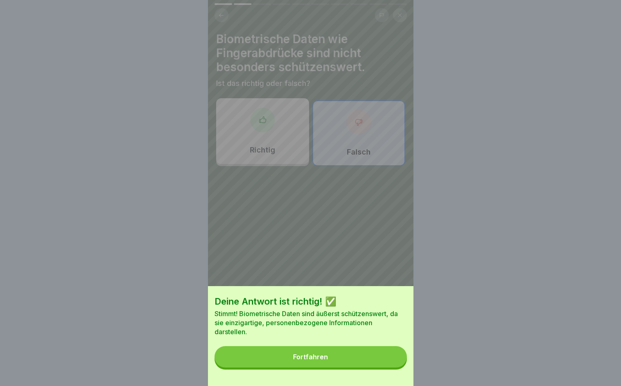
click at [352, 364] on button "Fortfahren" at bounding box center [311, 356] width 192 height 21
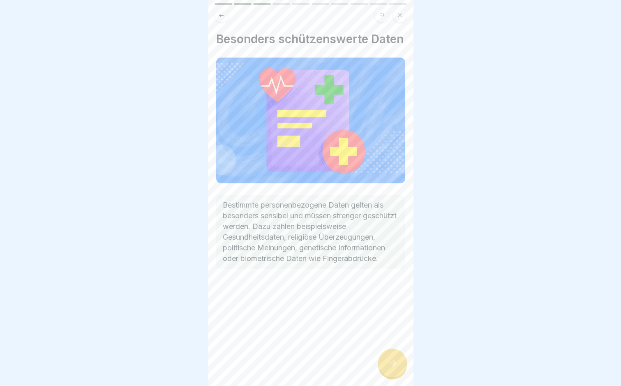
click at [398, 364] on div at bounding box center [392, 363] width 29 height 29
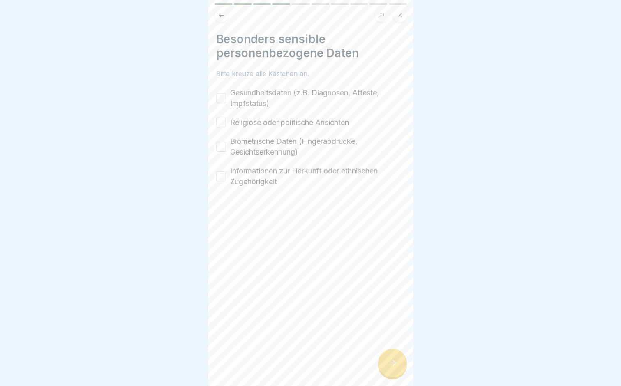
click at [218, 99] on button "Gesundheitsdaten (z.B. Diagnosen, Atteste, Impfstatus)" at bounding box center [221, 98] width 10 height 10
click at [223, 121] on button "Religiöse oder politische Ansichten" at bounding box center [221, 123] width 10 height 10
click at [221, 146] on button "Biometrische Daten (Fingerabdrücke, Gesichtserkennung)" at bounding box center [221, 147] width 10 height 10
click at [220, 174] on button "Informationen zur Herkunft oder ethnischen Zugehörigkeit" at bounding box center [221, 177] width 10 height 10
click at [388, 364] on div at bounding box center [392, 363] width 29 height 29
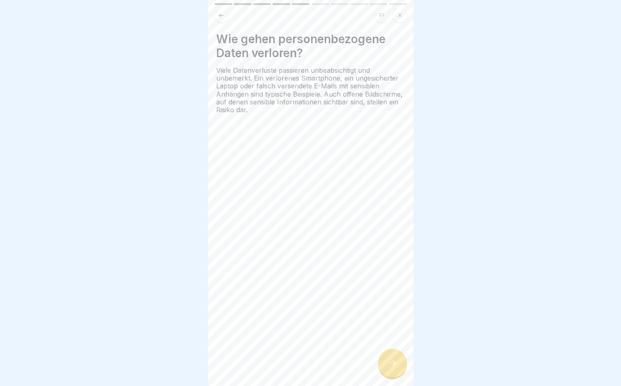
click at [392, 367] on icon at bounding box center [393, 363] width 10 height 10
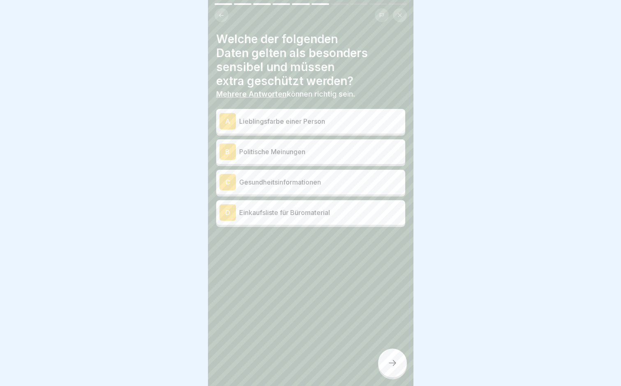
click at [341, 154] on p "Politische Meinungen" at bounding box center [320, 152] width 163 height 10
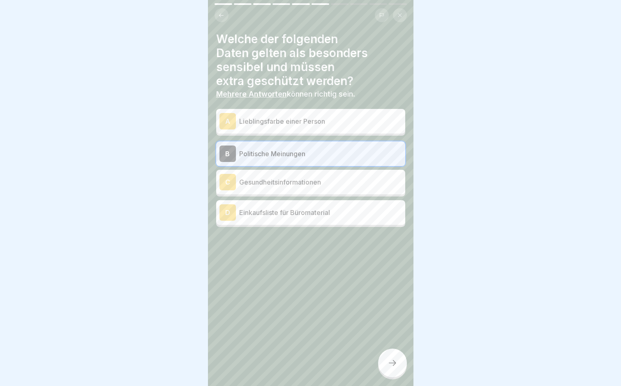
click at [330, 183] on p "Gesundheitsinformationen" at bounding box center [320, 182] width 163 height 10
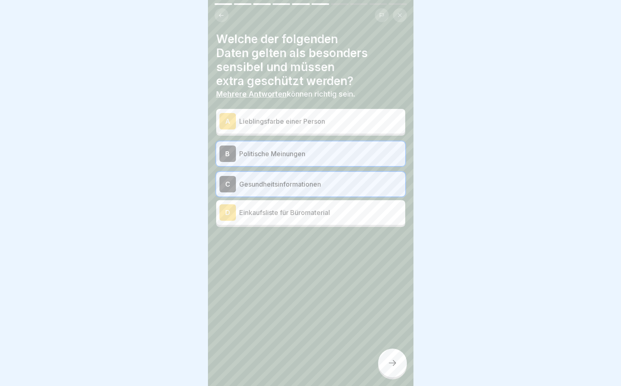
click at [385, 363] on div at bounding box center [392, 363] width 29 height 29
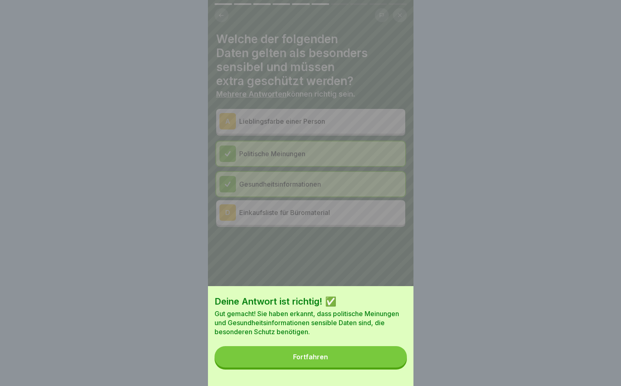
click at [368, 365] on button "Fortfahren" at bounding box center [311, 356] width 192 height 21
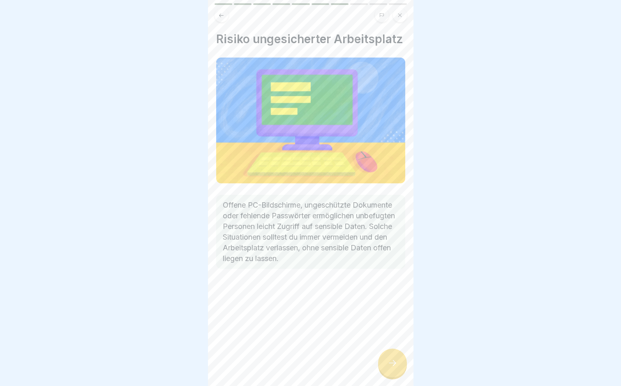
click at [396, 374] on div at bounding box center [392, 363] width 29 height 29
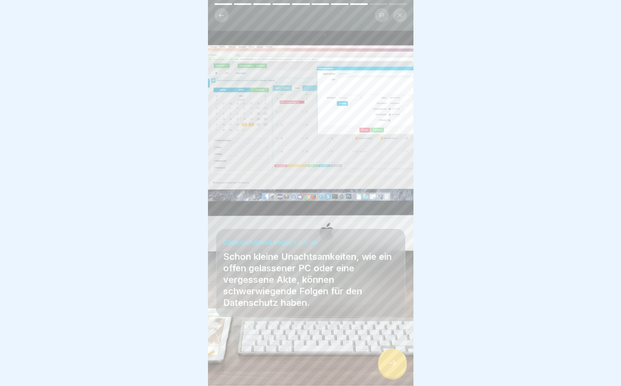
click at [396, 368] on icon at bounding box center [393, 363] width 10 height 10
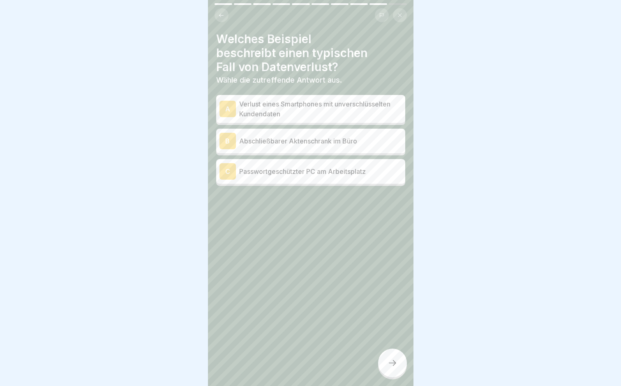
click at [359, 115] on p "Verlust eines Smartphones mit unverschlüsselten Kundendaten" at bounding box center [320, 109] width 163 height 20
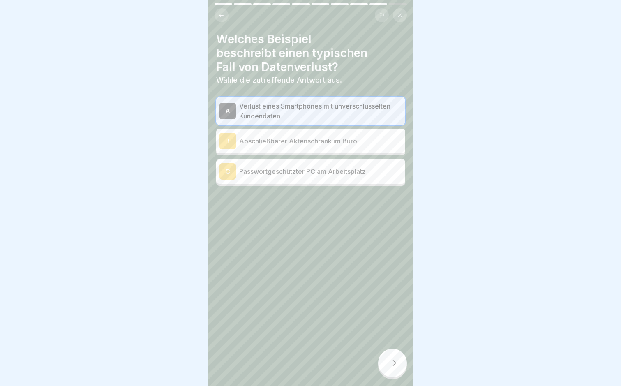
click at [390, 366] on icon at bounding box center [393, 363] width 10 height 10
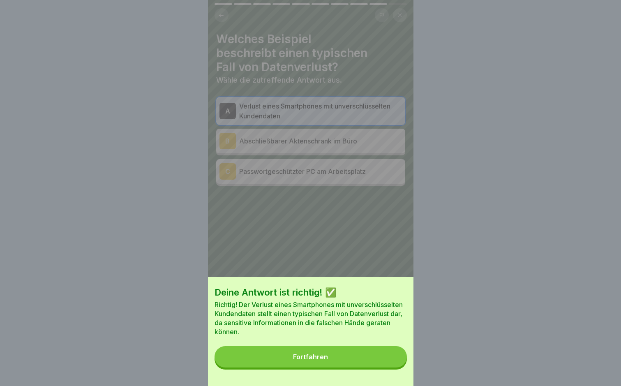
click at [368, 368] on button "Fortfahren" at bounding box center [311, 356] width 192 height 21
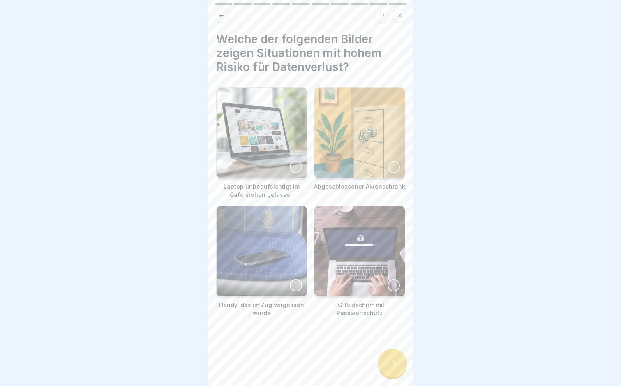
click at [293, 162] on div at bounding box center [296, 167] width 12 height 12
click at [291, 284] on div at bounding box center [296, 285] width 12 height 12
click at [400, 367] on div at bounding box center [392, 363] width 29 height 29
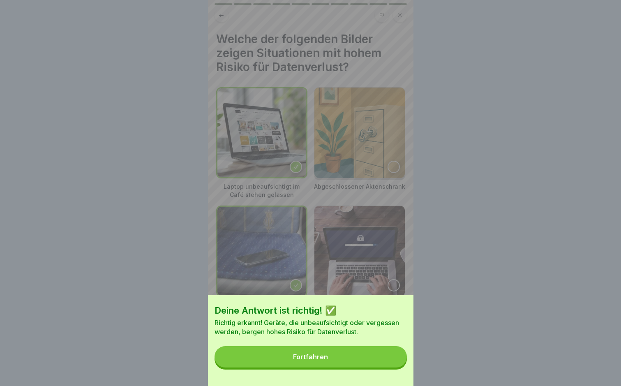
click at [348, 358] on button "Fortfahren" at bounding box center [311, 356] width 192 height 21
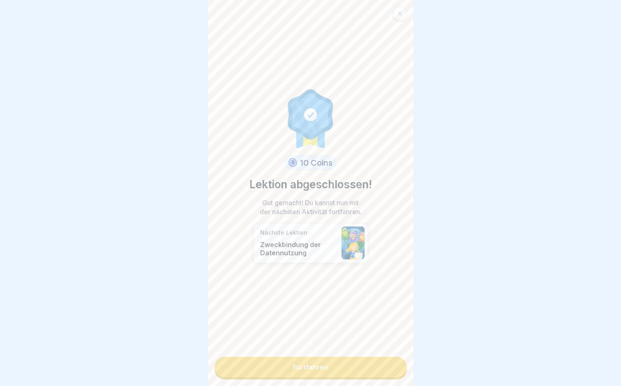
click at [323, 372] on link "Fortfahren" at bounding box center [311, 367] width 192 height 21
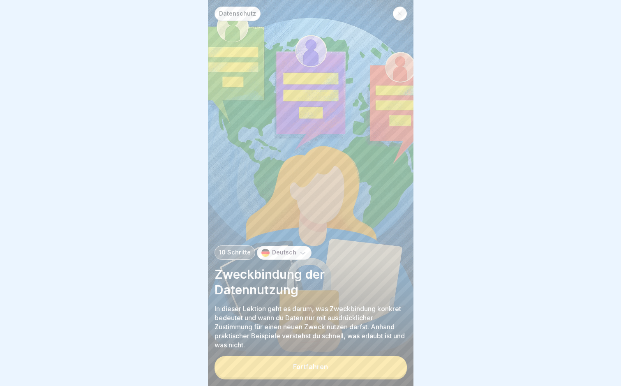
click at [290, 361] on div "Datenschutz 10 Schritte Deutsch Zweckbindung der Datennutzung In dieser Lektion…" at bounding box center [311, 193] width 206 height 386
click at [294, 371] on div "Fortfahren" at bounding box center [310, 366] width 35 height 7
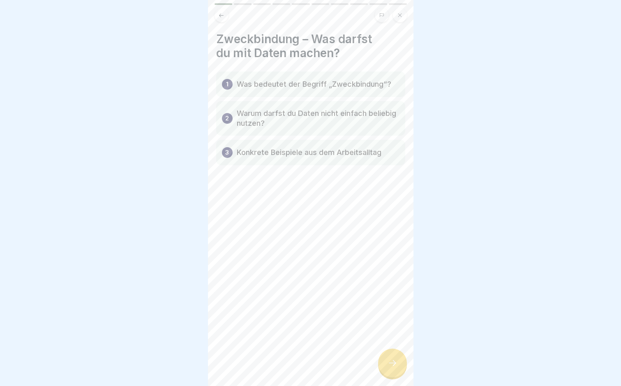
click at [402, 373] on div at bounding box center [392, 363] width 29 height 29
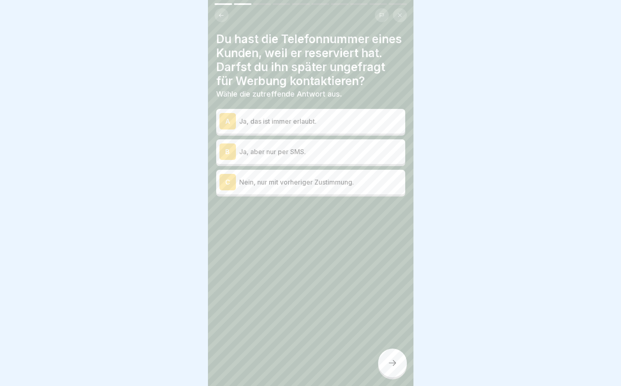
click at [295, 187] on p "Nein, nur mit vorheriger Zustimmung." at bounding box center [320, 182] width 163 height 10
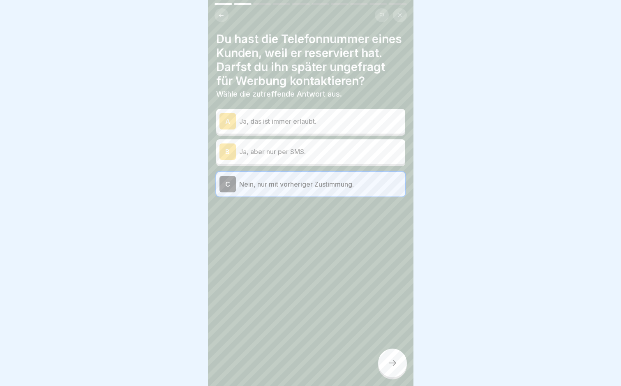
click at [391, 367] on icon at bounding box center [393, 363] width 10 height 10
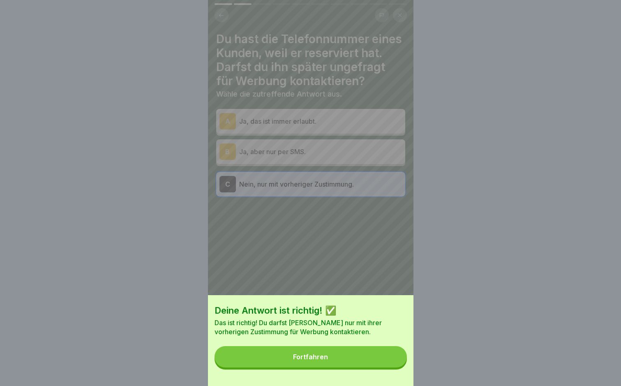
click at [367, 362] on button "Fortfahren" at bounding box center [311, 356] width 192 height 21
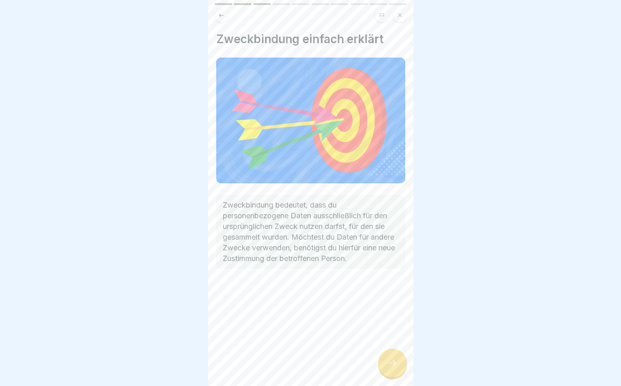
click at [390, 368] on icon at bounding box center [393, 363] width 10 height 10
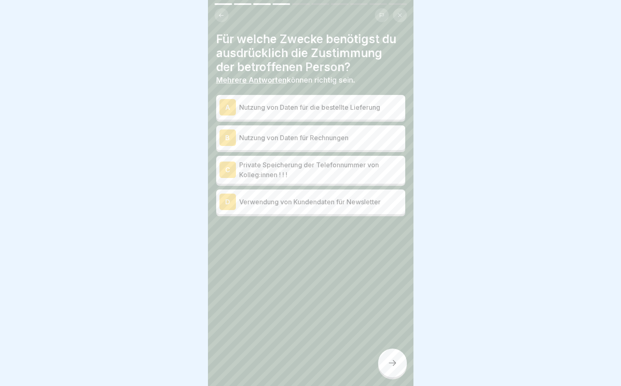
click at [342, 175] on p "Private Speicherung der Telefonnummer von Kolleg:innen ! ! !" at bounding box center [320, 170] width 163 height 20
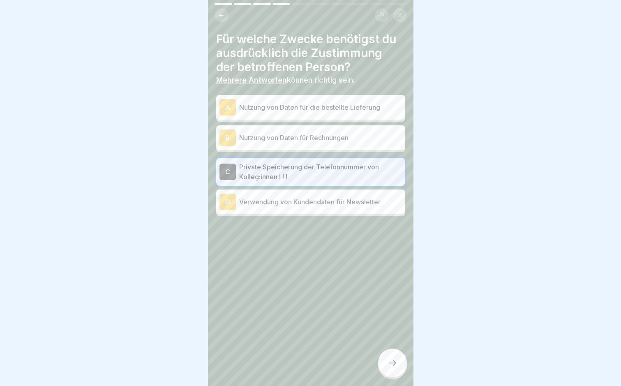
click at [345, 205] on p "Verwendung von Kundendaten für Newsletter" at bounding box center [320, 202] width 163 height 10
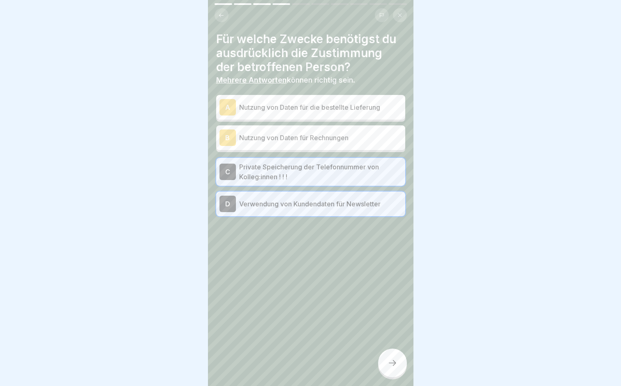
click at [390, 365] on div at bounding box center [392, 363] width 29 height 29
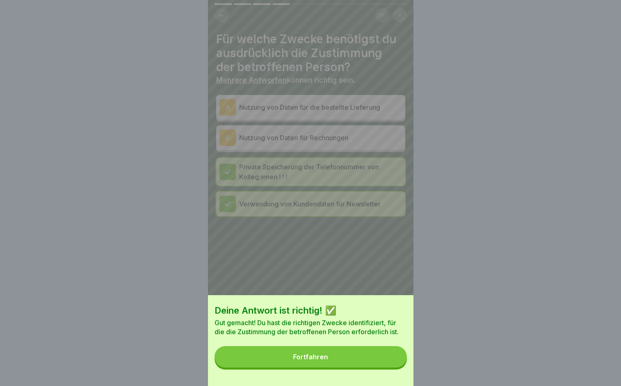
click at [381, 366] on button "Fortfahren" at bounding box center [311, 356] width 192 height 21
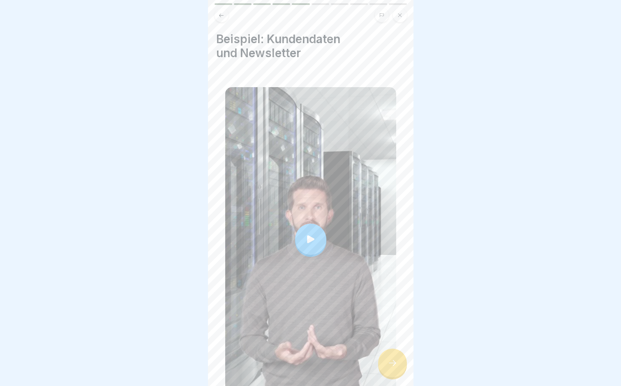
click at [310, 237] on icon at bounding box center [311, 240] width 12 height 12
click at [396, 364] on div at bounding box center [392, 363] width 29 height 29
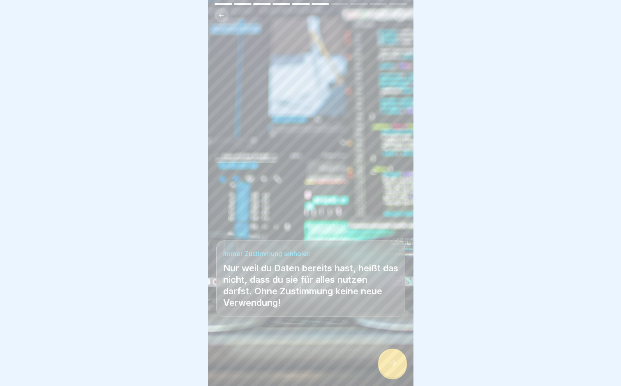
click at [390, 367] on icon at bounding box center [393, 363] width 10 height 10
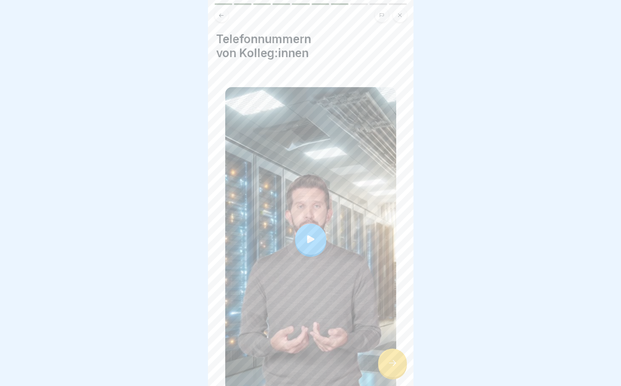
click at [315, 239] on div at bounding box center [310, 239] width 31 height 31
click at [398, 367] on div at bounding box center [392, 363] width 29 height 29
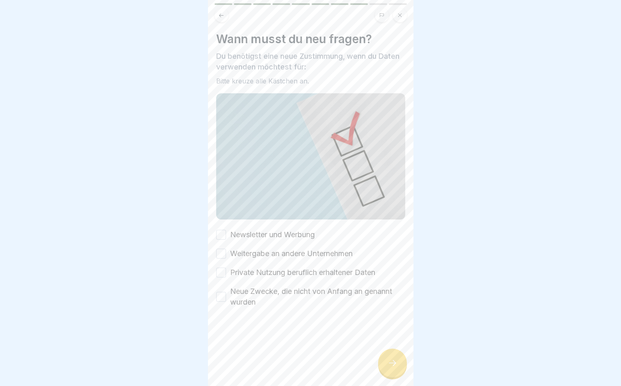
click at [223, 234] on button "Newsletter und Werbung" at bounding box center [221, 235] width 10 height 10
click at [220, 249] on button "Weitergabe an andere Unternehmen" at bounding box center [221, 254] width 10 height 10
click at [219, 268] on button "Private Nutzung beruflich erhaltener Daten" at bounding box center [221, 273] width 10 height 10
click at [218, 293] on button "Neue Zwecke, die nicht von Anfang an genannt wurden" at bounding box center [221, 297] width 10 height 10
click at [394, 375] on div at bounding box center [392, 363] width 29 height 29
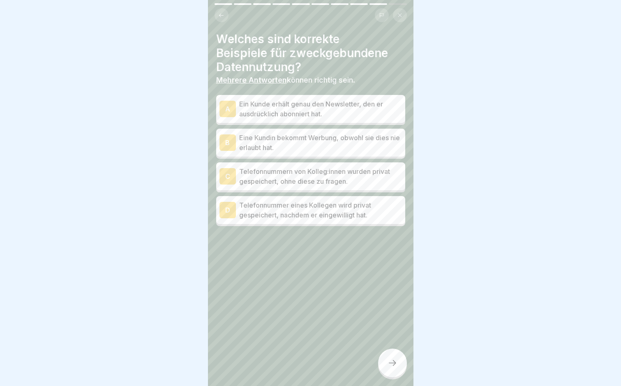
click at [352, 114] on p "Ein Kunde erhält genau den Newsletter, den er ausdrücklich abonniert hat." at bounding box center [320, 109] width 163 height 20
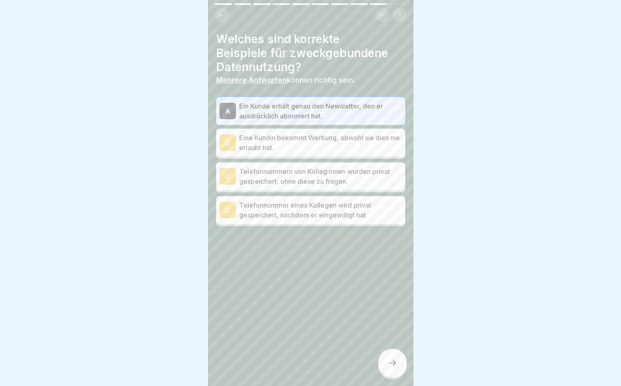
click at [360, 218] on p "Telefonnummer eines Kollegen wird privat gespeichert, nachdem er eingewilligt h…" at bounding box center [320, 210] width 163 height 20
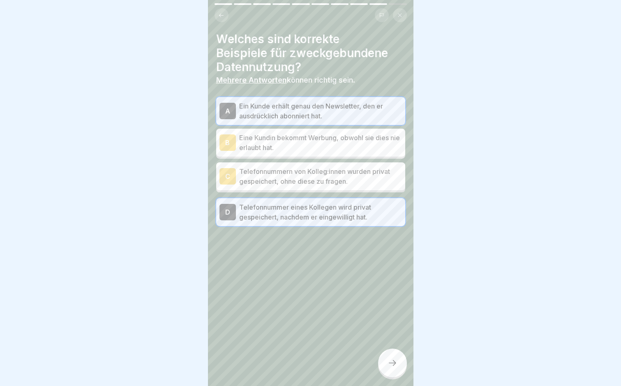
click at [398, 362] on div at bounding box center [392, 363] width 29 height 29
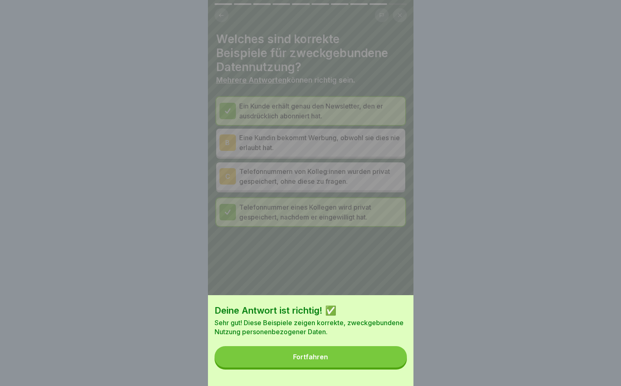
click at [367, 360] on button "Fortfahren" at bounding box center [311, 356] width 192 height 21
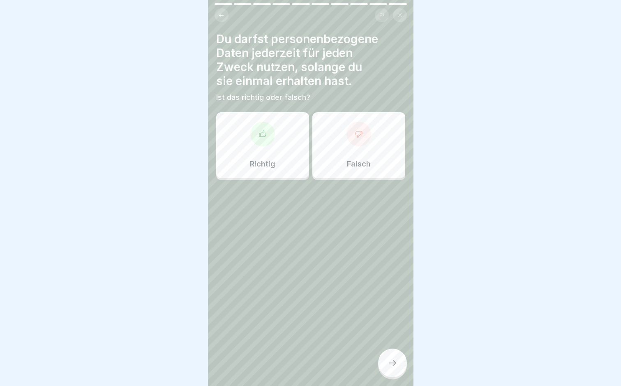
click at [356, 146] on div at bounding box center [359, 134] width 25 height 25
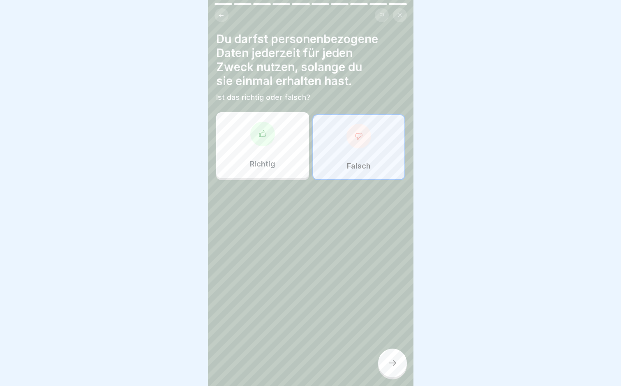
click at [384, 362] on div at bounding box center [392, 363] width 29 height 29
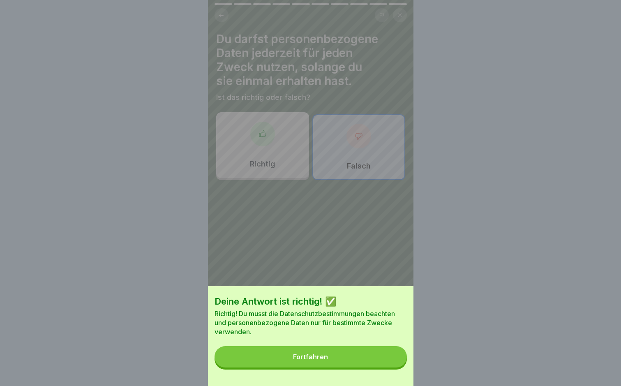
click at [381, 363] on button "Fortfahren" at bounding box center [311, 356] width 192 height 21
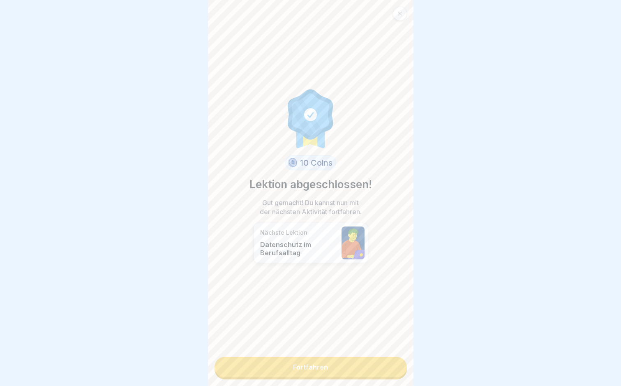
click at [376, 371] on link "Fortfahren" at bounding box center [311, 367] width 192 height 21
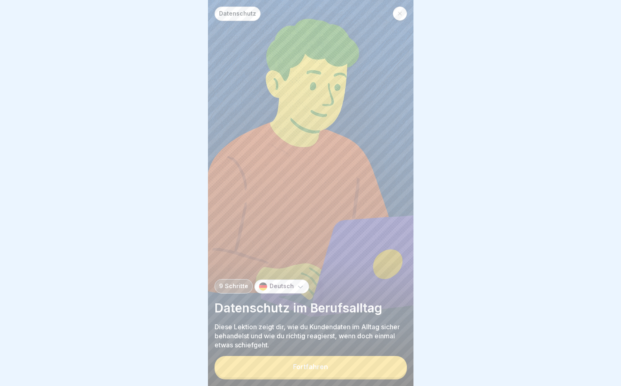
click at [370, 366] on button "Fortfahren" at bounding box center [311, 366] width 192 height 21
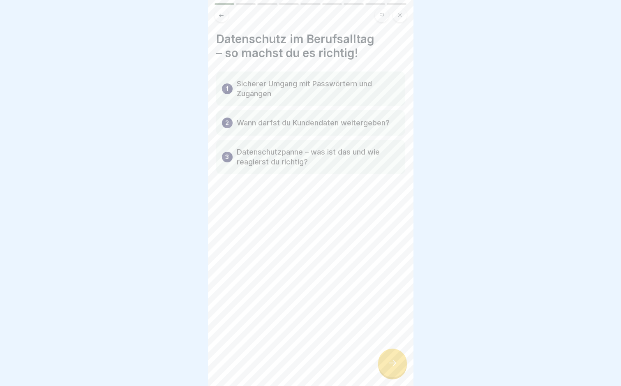
click at [397, 377] on div at bounding box center [392, 363] width 29 height 29
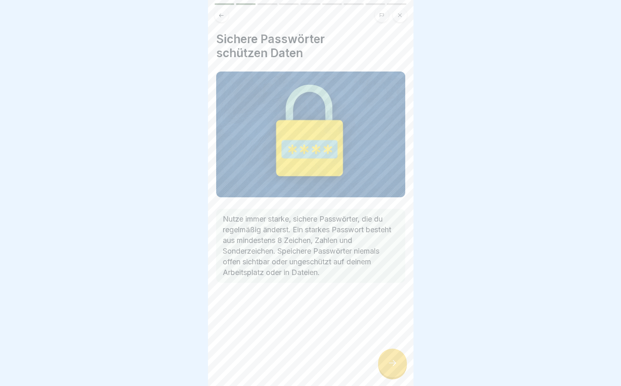
click at [394, 375] on div at bounding box center [392, 363] width 29 height 29
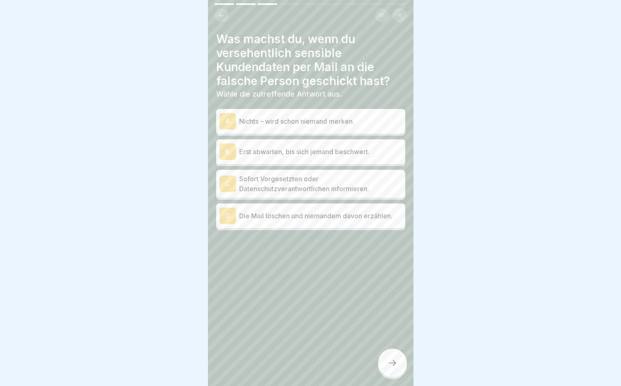
click at [355, 190] on p "Sofort Vorgesetzten oder Datenschutzverantwortlichen informieren." at bounding box center [320, 184] width 163 height 20
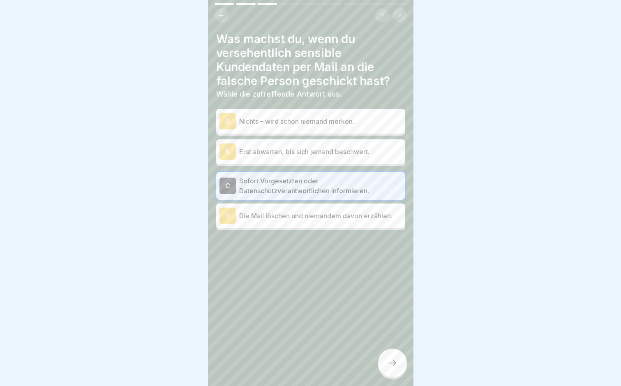
click at [392, 367] on icon at bounding box center [393, 363] width 10 height 10
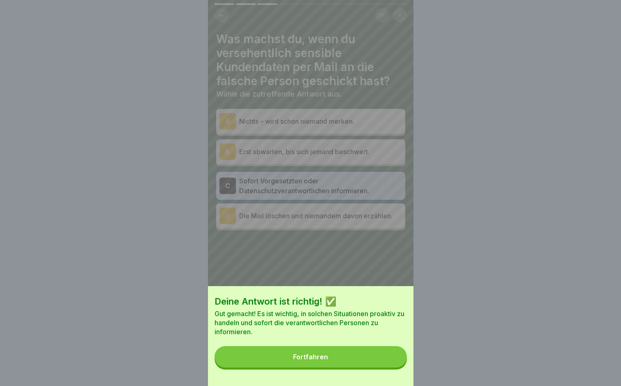
click at [373, 356] on button "Fortfahren" at bounding box center [311, 356] width 192 height 21
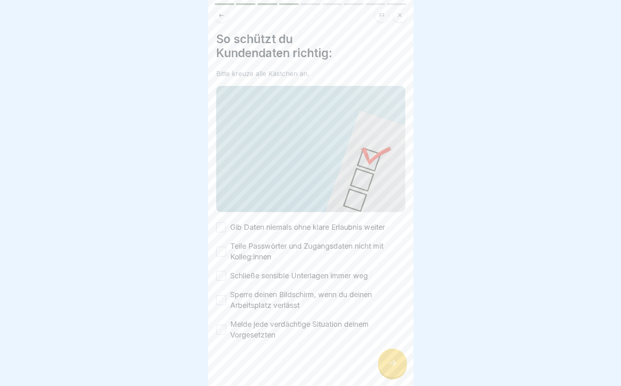
click at [226, 223] on button "Gib Daten niemals ohne klare Erlaubnis weiter" at bounding box center [221, 228] width 10 height 10
click at [221, 250] on button "Teile Passwörter und Zugangsdaten nicht mit Kolleg:innen" at bounding box center [221, 252] width 10 height 10
click at [222, 271] on button "Schließe sensible Unterlagen immer weg" at bounding box center [221, 276] width 10 height 10
click at [225, 296] on button "Sperre deinen Bildschirm, wenn du deinen Arbeitsplatz verlässt" at bounding box center [221, 300] width 10 height 10
click at [216, 326] on button "Melde jede verdächtige Situation deinem Vorgesetzten" at bounding box center [221, 330] width 10 height 10
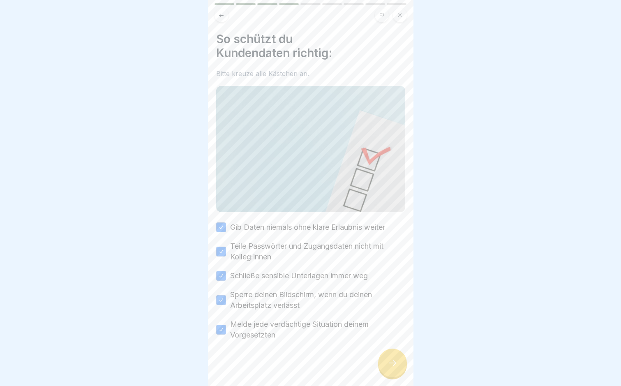
click at [395, 376] on div at bounding box center [392, 363] width 29 height 29
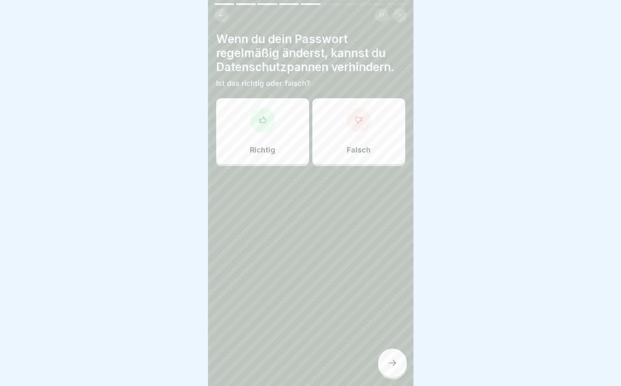
click at [259, 131] on div at bounding box center [262, 120] width 25 height 25
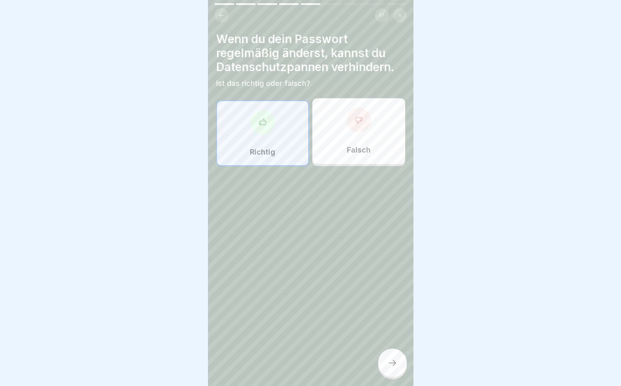
click at [400, 363] on div at bounding box center [392, 363] width 29 height 29
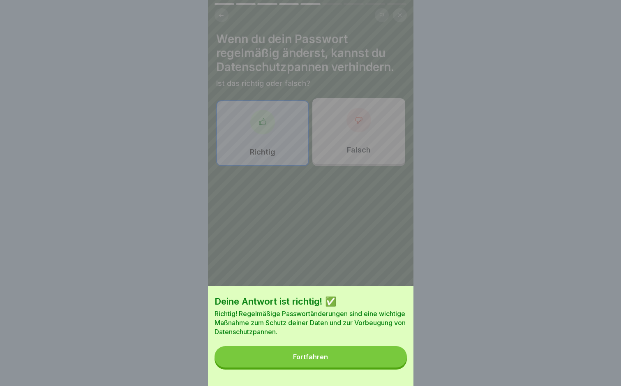
click at [391, 362] on button "Fortfahren" at bounding box center [311, 356] width 192 height 21
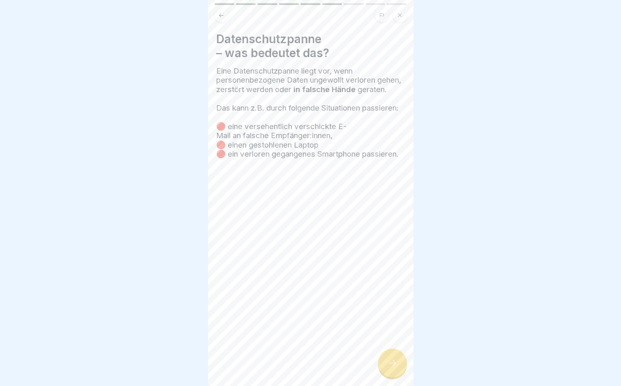
click at [391, 362] on div at bounding box center [392, 363] width 29 height 29
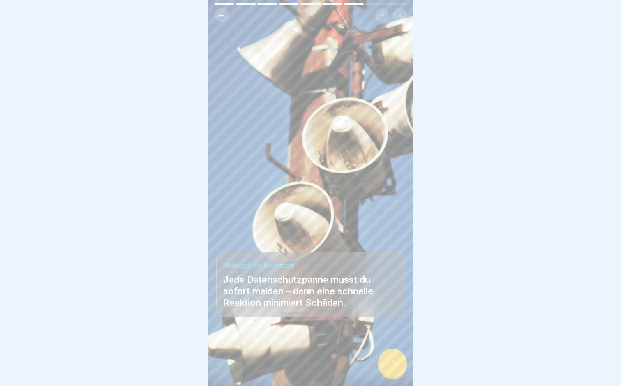
click at [215, 13] on button at bounding box center [222, 15] width 14 height 14
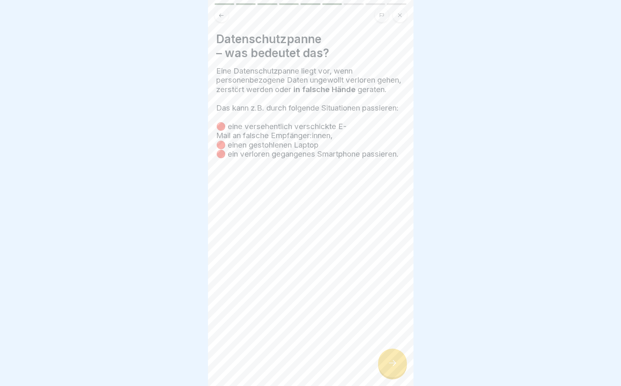
click at [391, 362] on div at bounding box center [392, 363] width 29 height 29
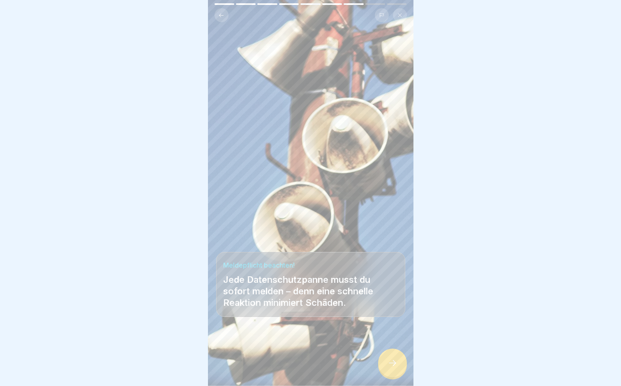
click at [391, 362] on div at bounding box center [392, 363] width 29 height 29
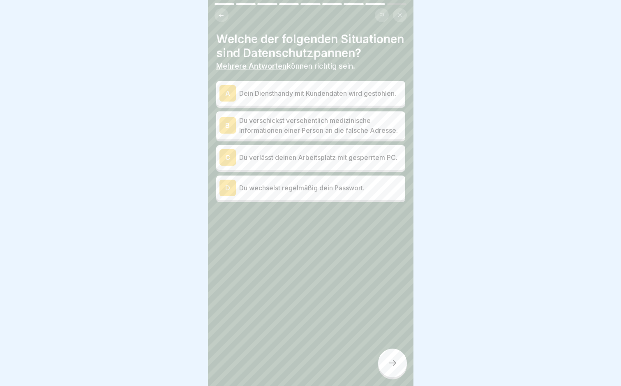
click at [362, 98] on p "Dein Diensthandy mit Kundendaten wird gestohlen." at bounding box center [320, 93] width 163 height 10
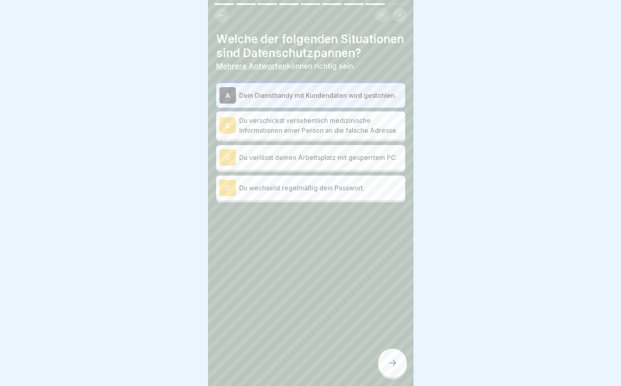
click at [369, 135] on p "Du verschickst versehentlich medizinische Informationen einer Person an die fal…" at bounding box center [320, 126] width 163 height 20
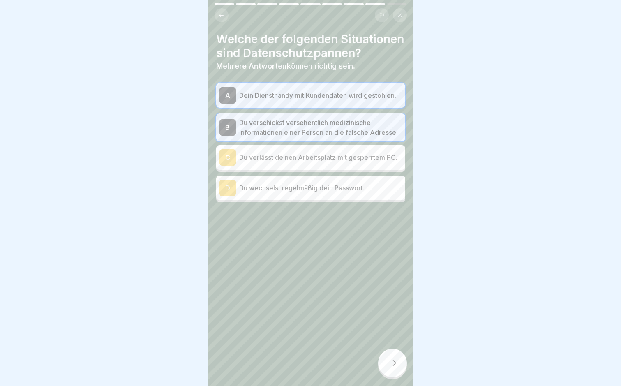
click at [393, 374] on div at bounding box center [392, 363] width 29 height 29
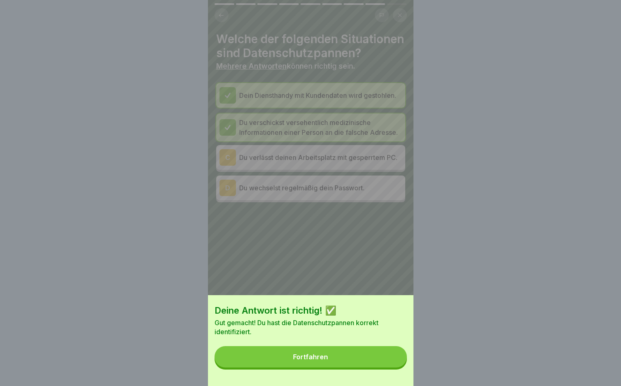
click at [361, 368] on button "Fortfahren" at bounding box center [311, 356] width 192 height 21
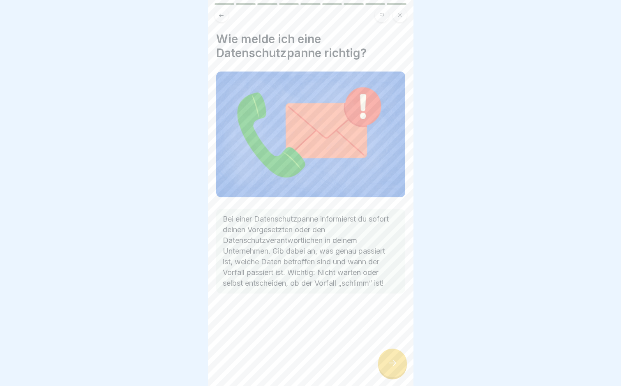
click at [384, 372] on div at bounding box center [392, 363] width 29 height 29
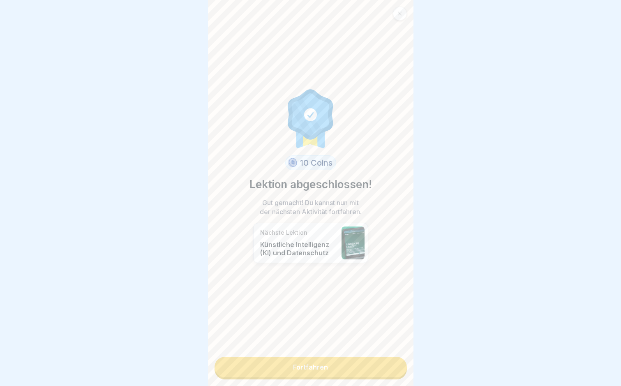
click at [374, 366] on link "Fortfahren" at bounding box center [311, 367] width 192 height 21
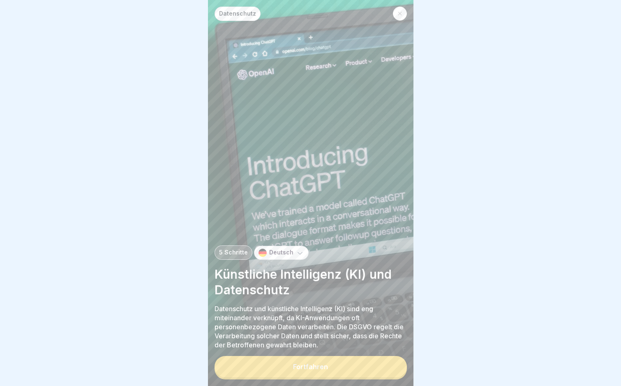
drag, startPoint x: 319, startPoint y: 385, endPoint x: 490, endPoint y: 155, distance: 286.3
click at [490, 155] on div at bounding box center [310, 193] width 621 height 386
click at [313, 364] on div "Fortfahren" at bounding box center [310, 366] width 35 height 7
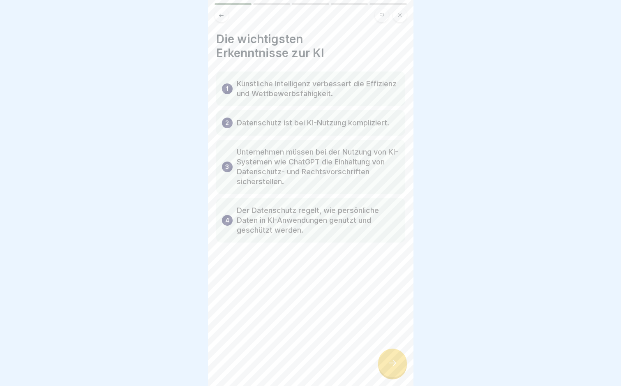
click at [397, 365] on icon at bounding box center [393, 363] width 10 height 10
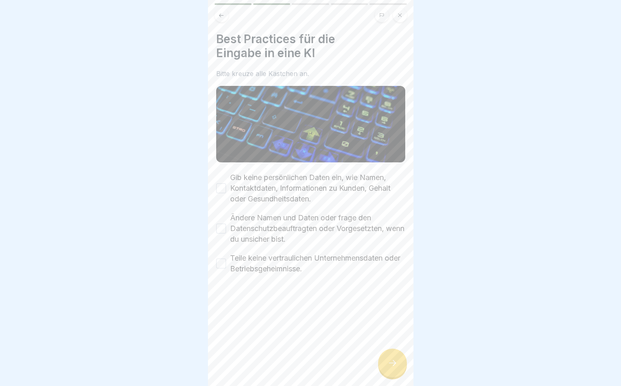
click at [223, 183] on button "Gib keine persönlichen Daten ein, wie Namen, Kontaktdaten, Informationen zu Kun…" at bounding box center [221, 188] width 10 height 10
click at [218, 224] on button "Ändere Namen und Daten oder frage den Datenschutzbeauftragten oder Vorgesetzten…" at bounding box center [221, 229] width 10 height 10
click at [222, 259] on button "Teile keine vertraulichen Unternehmensdaten oder Betriebsgeheimnisse." at bounding box center [221, 264] width 10 height 10
click at [393, 357] on div at bounding box center [392, 363] width 29 height 29
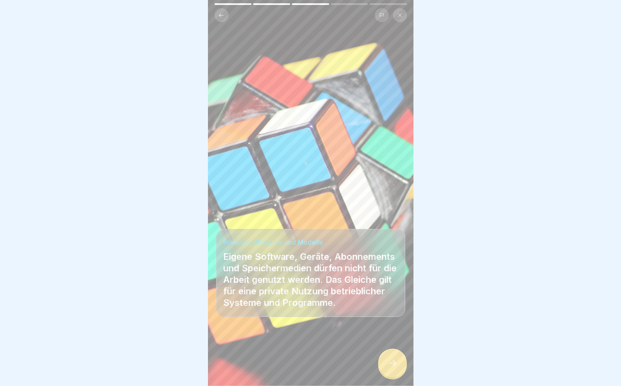
click at [392, 360] on icon at bounding box center [393, 363] width 10 height 10
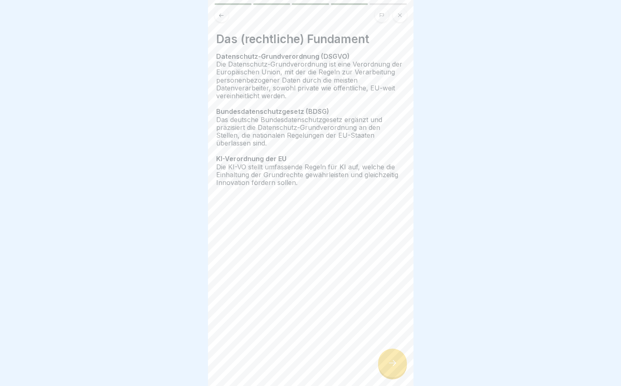
click at [396, 368] on icon at bounding box center [393, 363] width 10 height 10
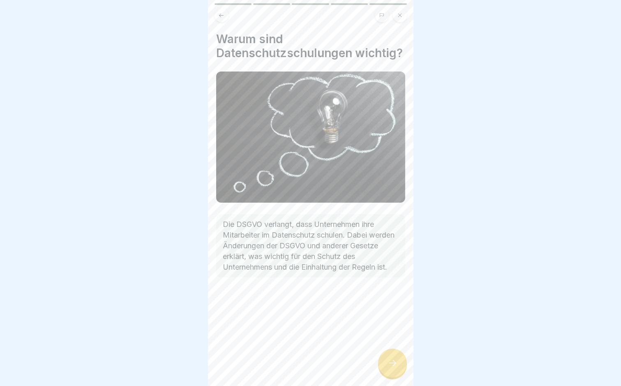
click at [392, 369] on div at bounding box center [392, 363] width 29 height 29
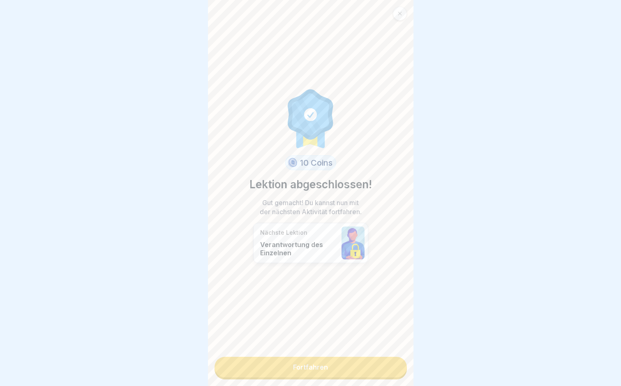
click at [368, 364] on link "Fortfahren" at bounding box center [311, 367] width 192 height 21
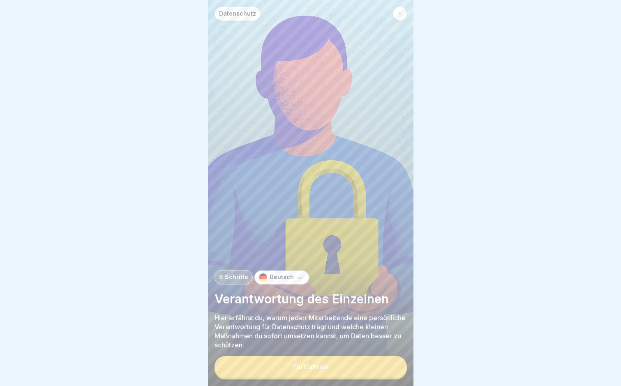
scroll to position [6, 0]
click at [359, 359] on button "Fortfahren" at bounding box center [311, 366] width 192 height 21
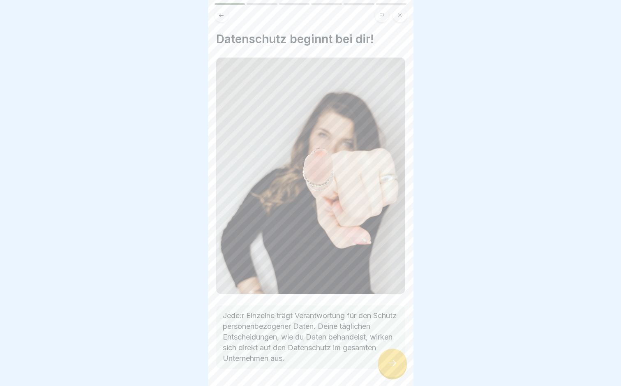
click at [390, 358] on div at bounding box center [392, 363] width 29 height 29
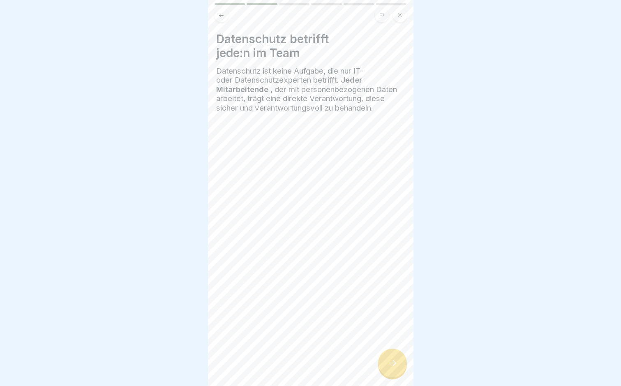
scroll to position [0, 0]
click at [394, 365] on icon at bounding box center [393, 363] width 10 height 10
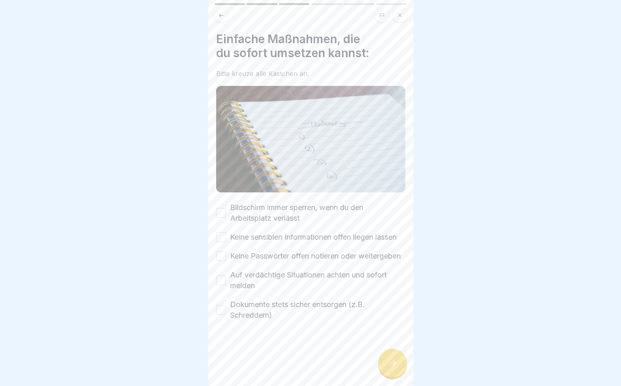
click at [220, 209] on button "Bildschirm immer sperren, wenn du den Arbeitsplatz verlässt" at bounding box center [221, 213] width 10 height 10
click at [219, 238] on button "Keine sensiblen Informationen offen liegen lassen" at bounding box center [221, 237] width 10 height 10
click at [222, 261] on button "Keine Passwörter offen notieren oder weitergeben" at bounding box center [221, 256] width 10 height 10
click at [220, 285] on button "Auf verdächtige Situationen achten und sofort melden" at bounding box center [221, 281] width 10 height 10
click at [223, 315] on button "Dokumente stets sicher entsorgen (z.B. Schreddern)" at bounding box center [221, 310] width 10 height 10
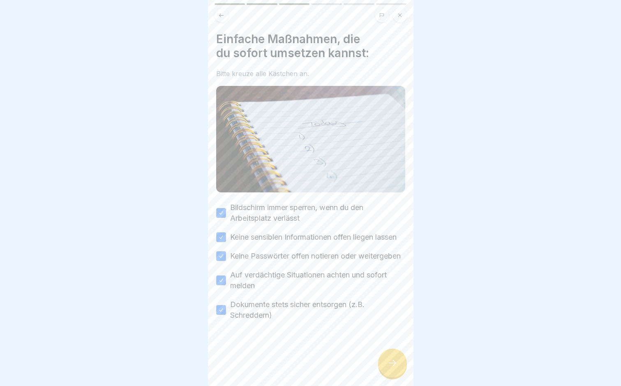
click at [390, 368] on icon at bounding box center [393, 363] width 10 height 10
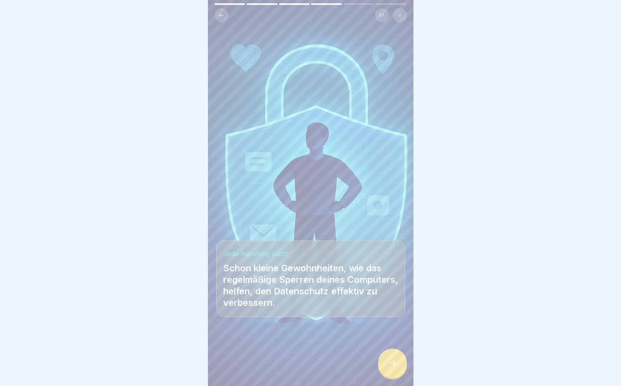
click at [389, 368] on icon at bounding box center [393, 363] width 10 height 10
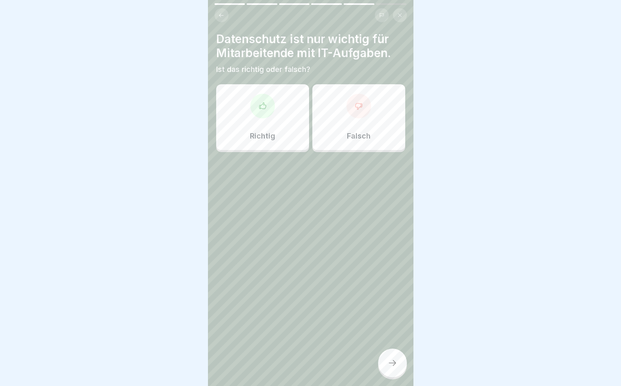
click at [350, 101] on div at bounding box center [359, 106] width 25 height 25
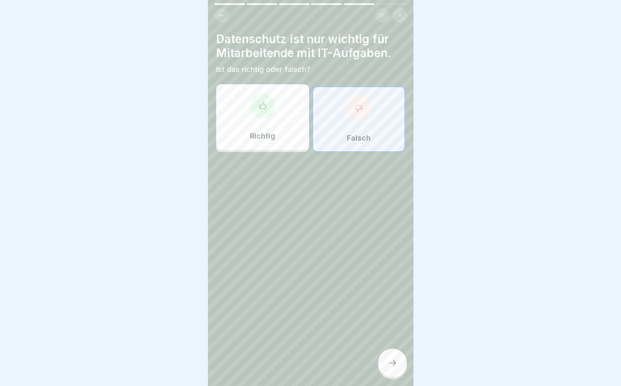
click at [393, 364] on div at bounding box center [392, 363] width 29 height 29
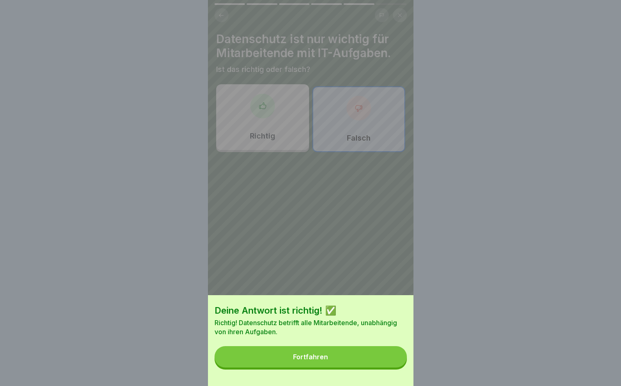
click at [359, 358] on button "Fortfahren" at bounding box center [311, 356] width 192 height 21
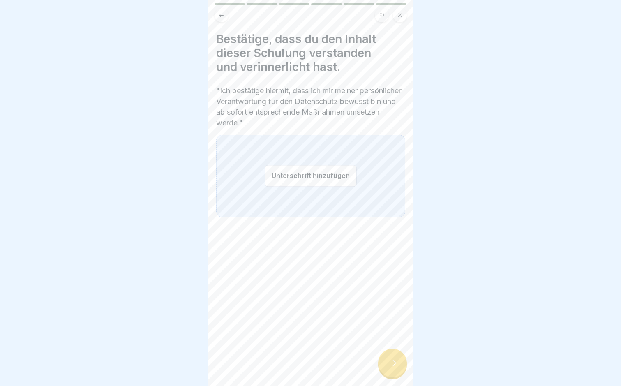
click at [313, 181] on button "Unterschrift hinzufügen" at bounding box center [311, 176] width 92 height 22
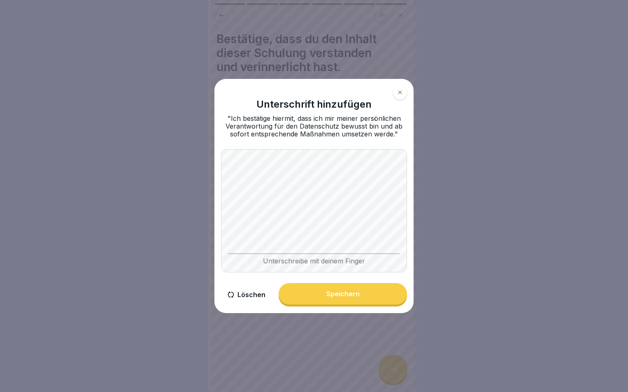
click at [248, 290] on button "Löschen" at bounding box center [246, 294] width 51 height 23
click at [367, 298] on button "Speichern" at bounding box center [342, 293] width 128 height 21
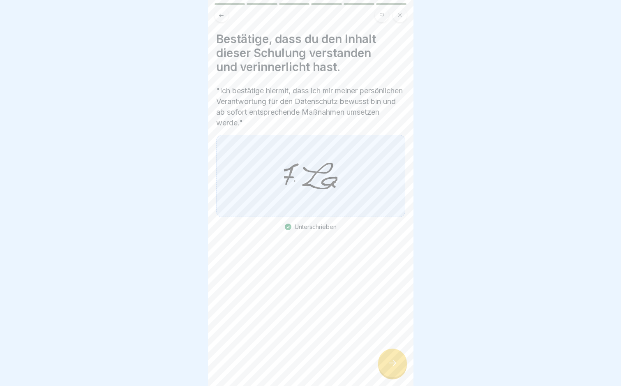
click at [386, 364] on div at bounding box center [392, 363] width 29 height 29
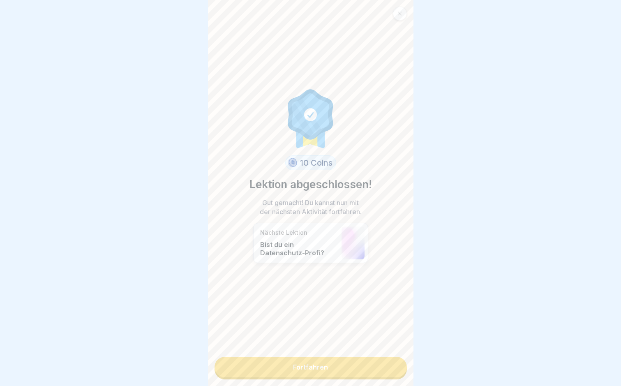
click at [328, 368] on link "Fortfahren" at bounding box center [311, 367] width 192 height 21
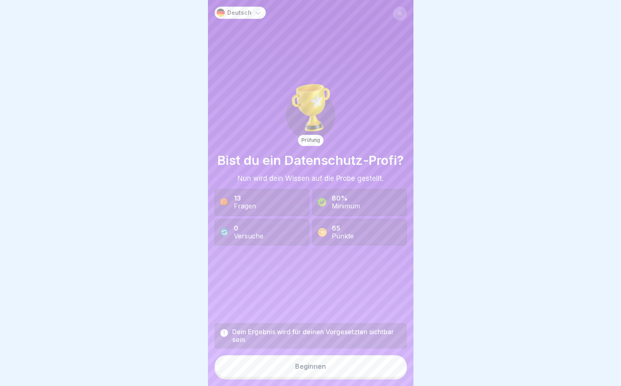
click at [309, 370] on div "Beginnen" at bounding box center [310, 366] width 31 height 7
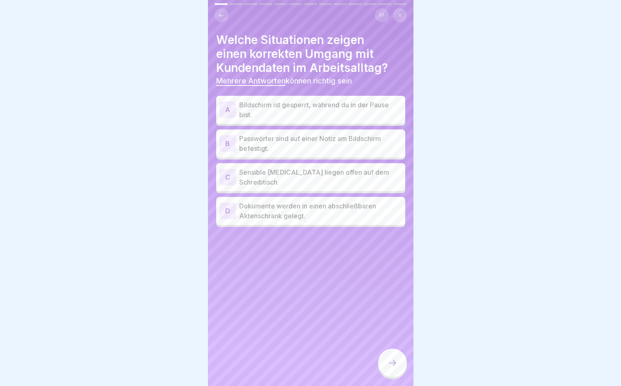
click at [363, 178] on p "Sensible [MEDICAL_DATA] liegen offen auf dem Schreibtisch." at bounding box center [320, 177] width 163 height 20
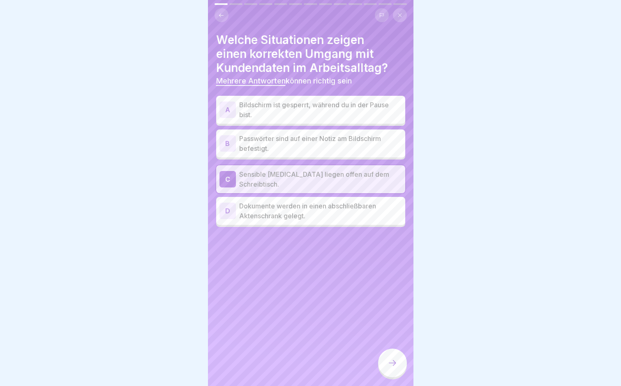
click at [365, 143] on p "Passwörter sind auf einer Notiz am Bildschirm befestigt." at bounding box center [320, 144] width 163 height 20
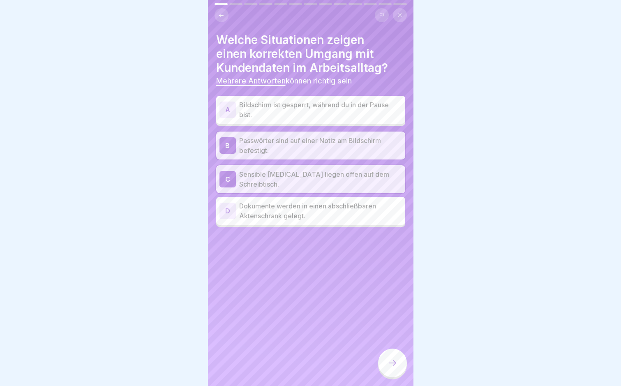
click at [387, 371] on div at bounding box center [392, 363] width 29 height 29
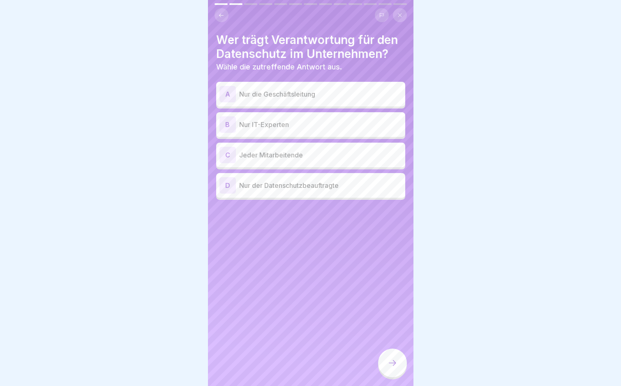
click at [299, 159] on p "Jeder Mitarbeitende" at bounding box center [320, 155] width 163 height 10
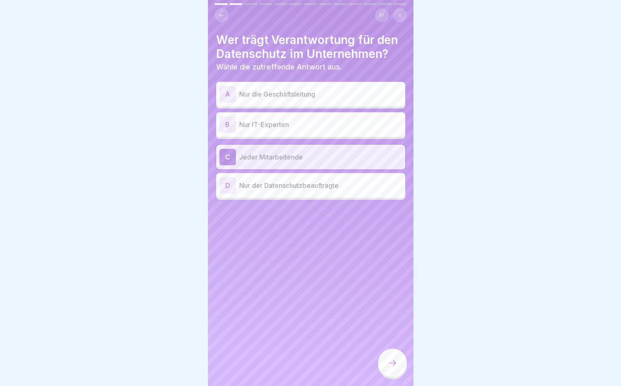
click at [399, 363] on div at bounding box center [392, 363] width 29 height 29
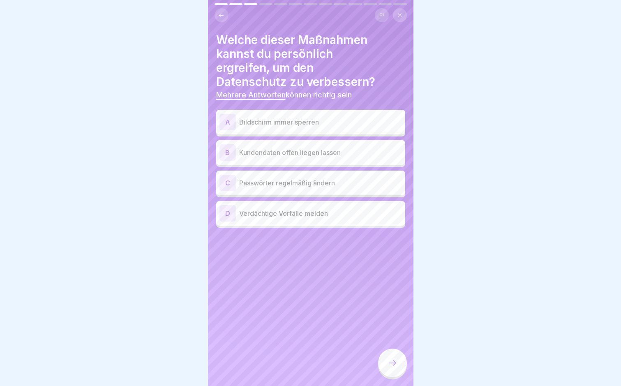
click at [223, 19] on button at bounding box center [222, 15] width 14 height 14
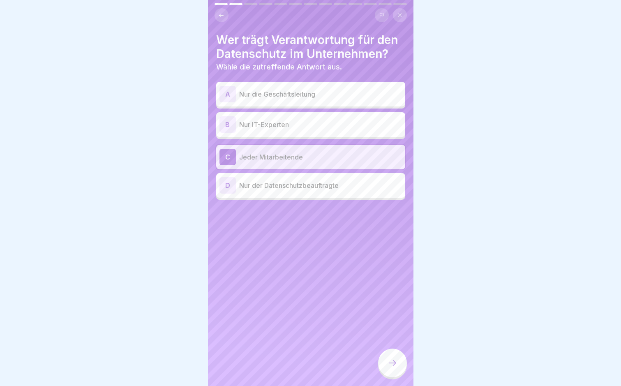
click at [392, 376] on div at bounding box center [392, 363] width 29 height 29
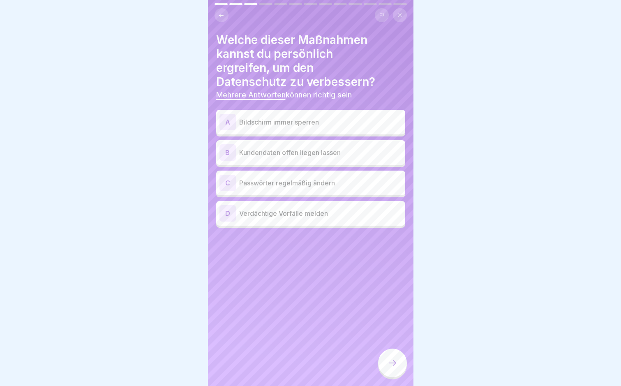
click at [334, 124] on p "Bildschirm immer sperren" at bounding box center [320, 122] width 163 height 10
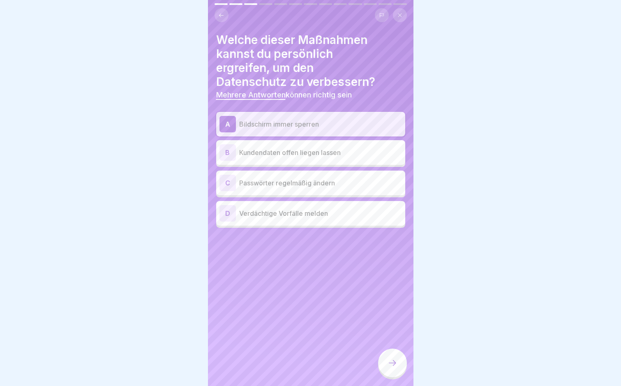
click at [338, 182] on p "Passwörter regelmäßig ändern" at bounding box center [320, 183] width 163 height 10
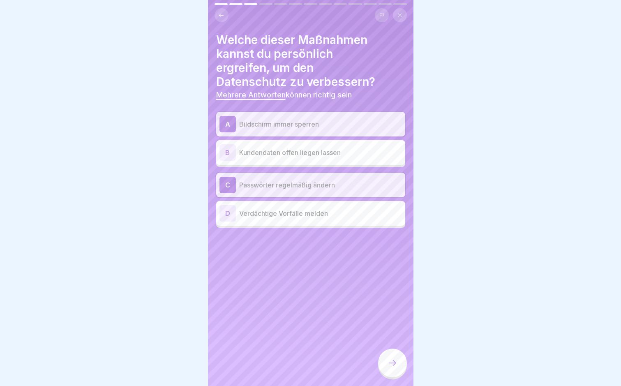
click at [334, 211] on p "Verdächtige Vorfälle melden" at bounding box center [320, 214] width 163 height 10
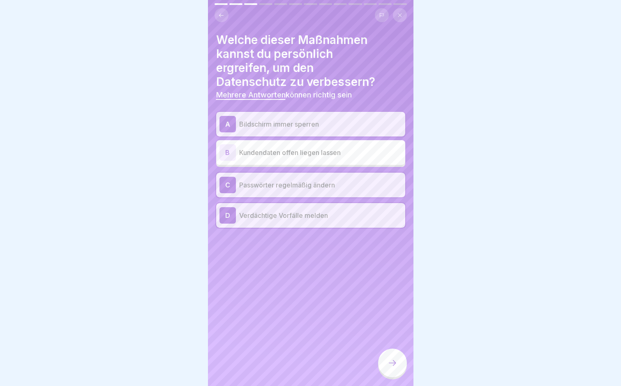
click at [389, 361] on div at bounding box center [392, 363] width 29 height 29
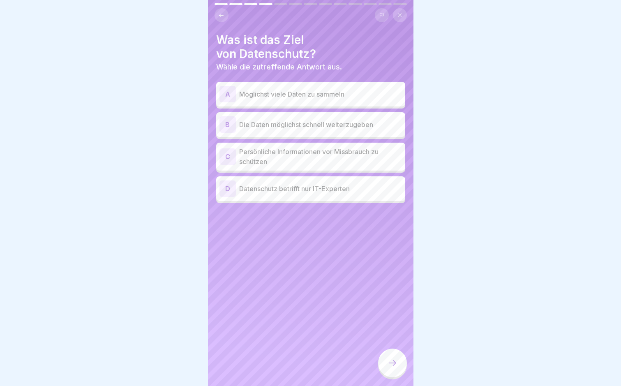
click at [311, 151] on p "Persönliche Informationen vor Missbrauch zu schützen" at bounding box center [320, 157] width 163 height 20
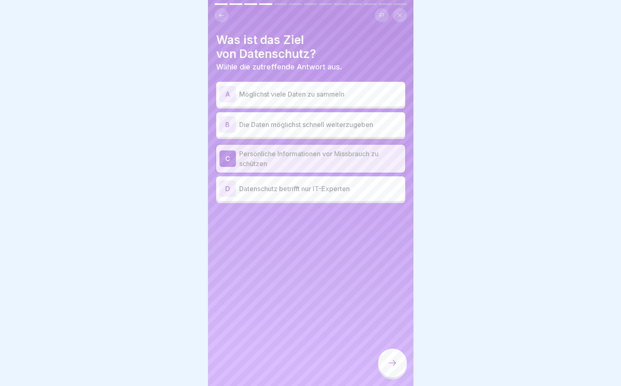
click at [391, 377] on div at bounding box center [392, 363] width 29 height 29
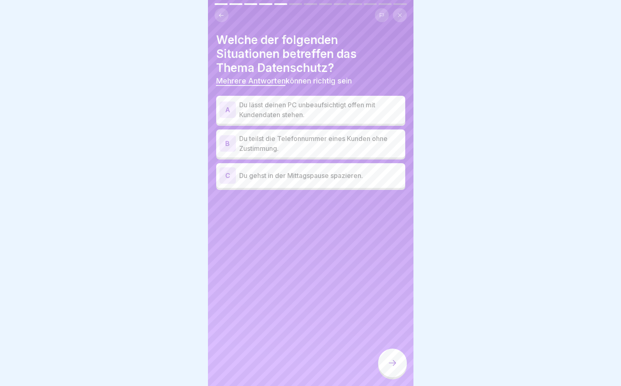
click at [293, 112] on p "Du lässt deinen PC unbeaufsichtigt offen mit Kundendaten stehen." at bounding box center [320, 110] width 163 height 20
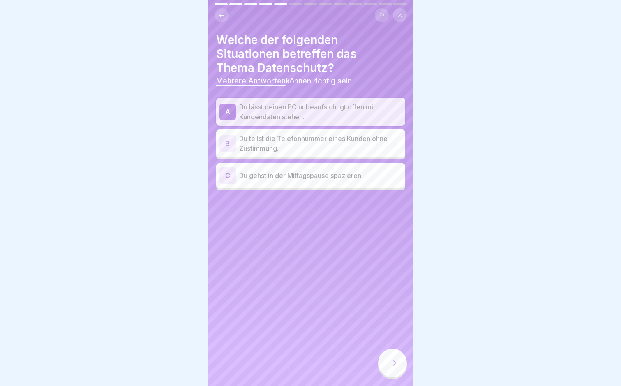
click at [300, 141] on p "Du teilst die Telefonnummer eines Kunden ohne Zustimmung." at bounding box center [320, 144] width 163 height 20
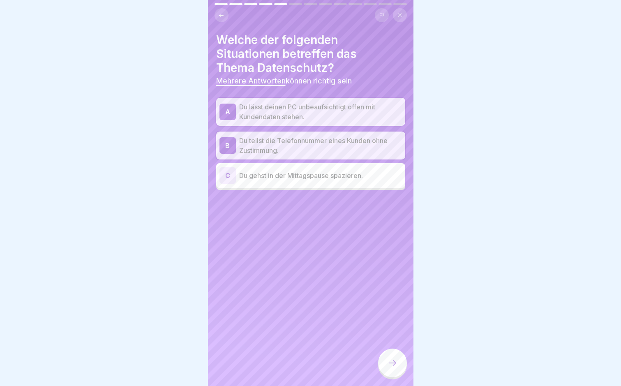
click at [393, 363] on div at bounding box center [392, 363] width 29 height 29
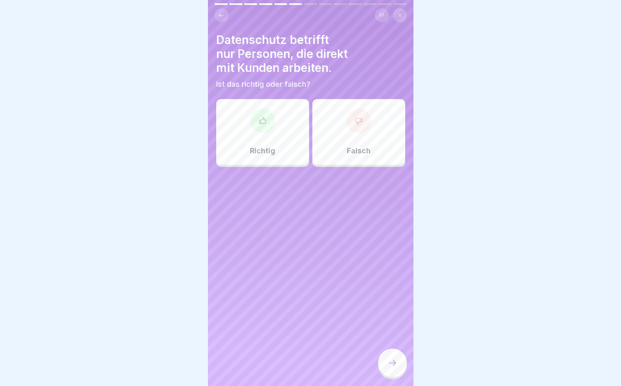
click at [347, 126] on div at bounding box center [359, 121] width 25 height 25
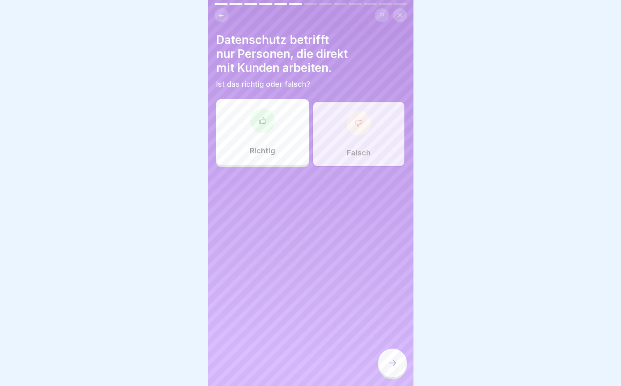
click at [393, 366] on icon at bounding box center [393, 363] width 10 height 10
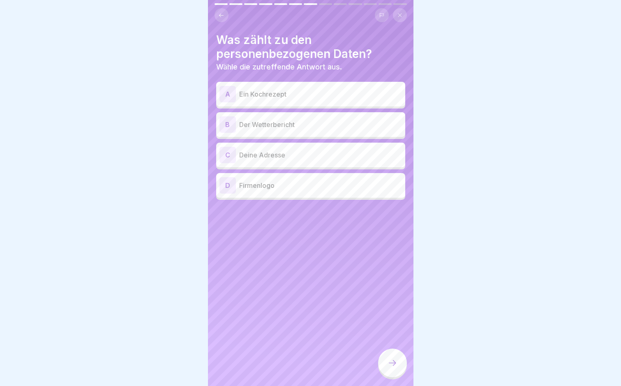
click at [294, 153] on p "Deine Adresse" at bounding box center [320, 155] width 163 height 10
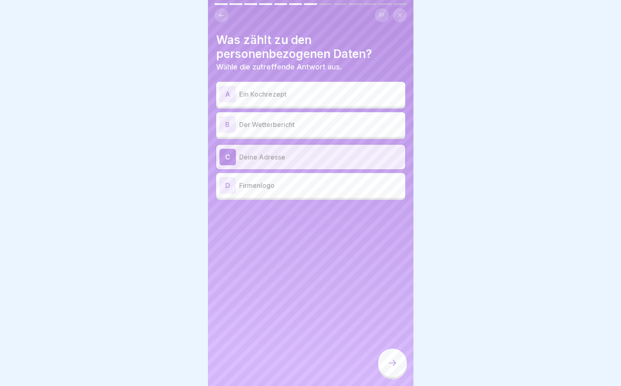
click at [384, 364] on div at bounding box center [392, 363] width 29 height 29
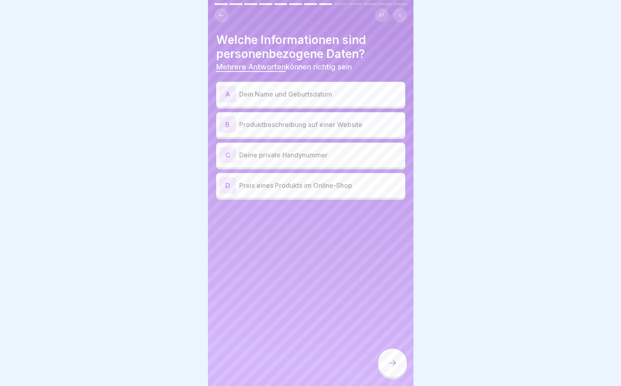
click at [337, 90] on p "Dein Name und Geburtsdatum" at bounding box center [320, 94] width 163 height 10
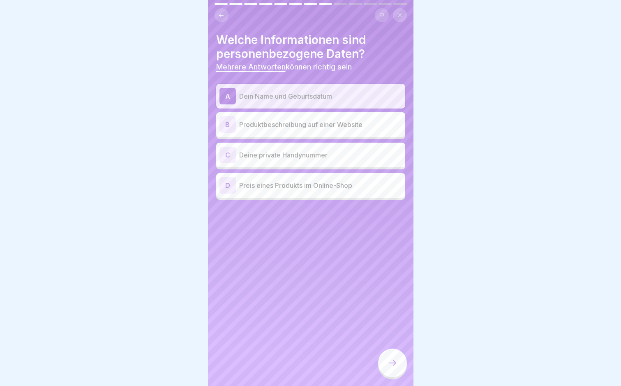
click at [321, 156] on p "Deine private Handynummer" at bounding box center [320, 155] width 163 height 10
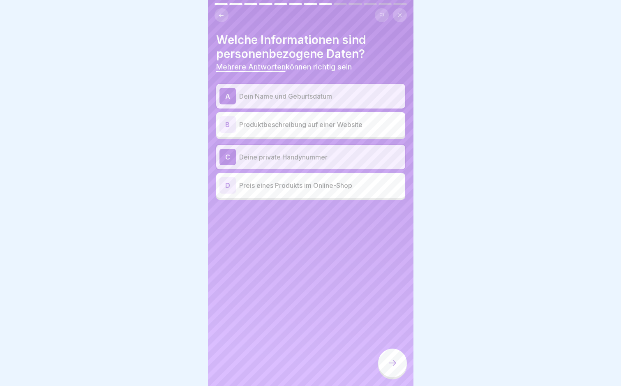
click at [396, 368] on icon at bounding box center [393, 363] width 10 height 10
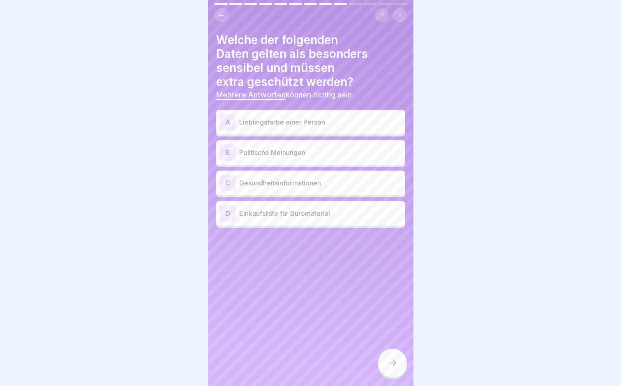
click at [295, 145] on div "B Politische Meinungen" at bounding box center [311, 152] width 183 height 16
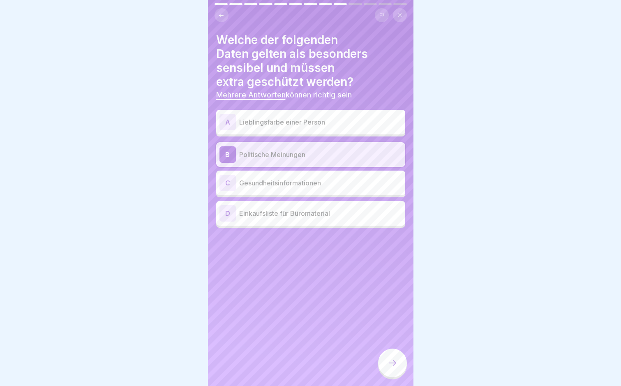
click at [294, 183] on p "Gesundheitsinformationen" at bounding box center [320, 183] width 163 height 10
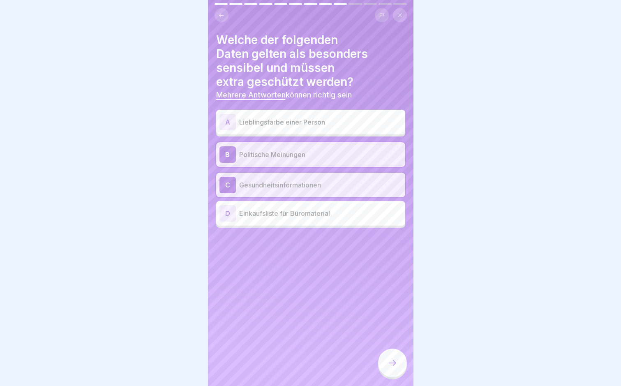
click at [394, 368] on icon at bounding box center [393, 363] width 10 height 10
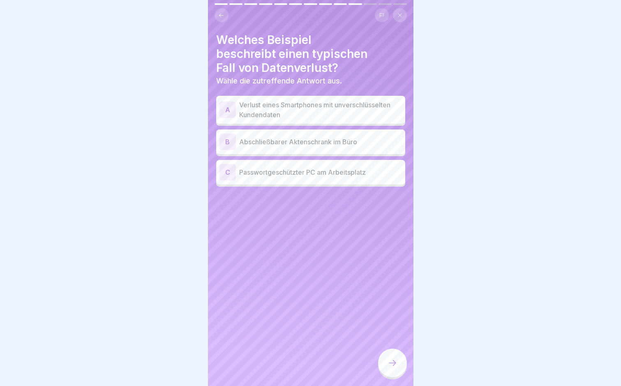
click at [354, 114] on p "Verlust eines Smartphones mit unverschlüsselten Kundendaten" at bounding box center [320, 110] width 163 height 20
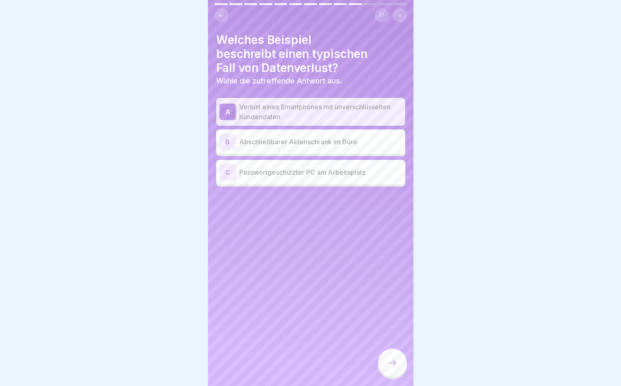
click at [393, 368] on icon at bounding box center [393, 363] width 10 height 10
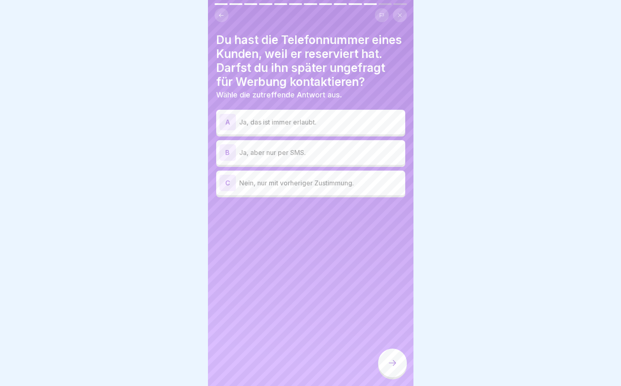
click at [294, 188] on p "Nein, nur mit vorheriger Zustimmung." at bounding box center [320, 183] width 163 height 10
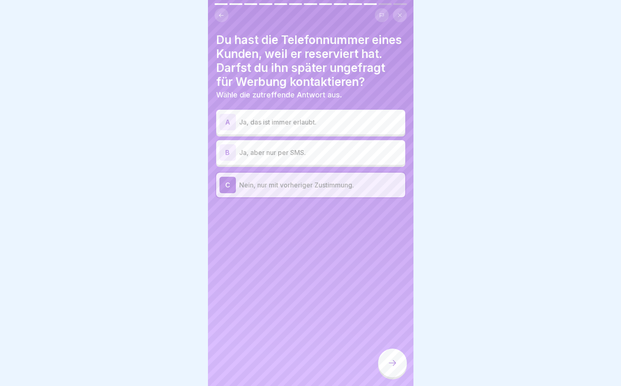
click at [390, 362] on div at bounding box center [392, 363] width 29 height 29
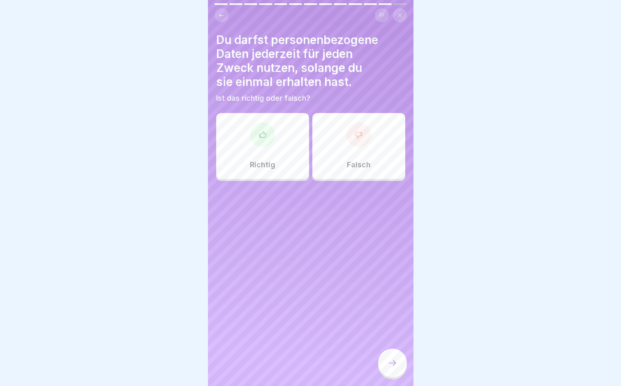
click at [356, 142] on div at bounding box center [359, 135] width 25 height 25
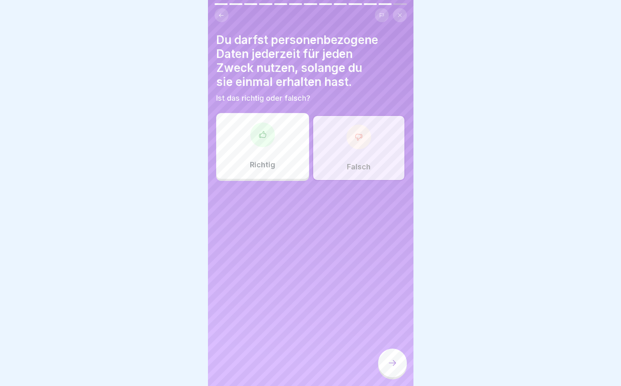
click at [392, 368] on icon at bounding box center [393, 363] width 10 height 10
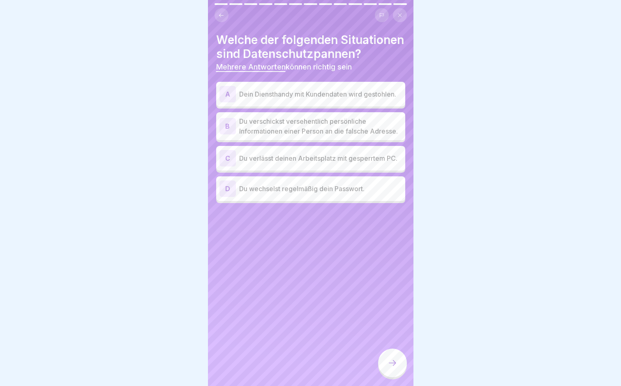
click at [349, 99] on p "Dein Diensthandy mit Kundendaten wird gestohlen." at bounding box center [320, 94] width 163 height 10
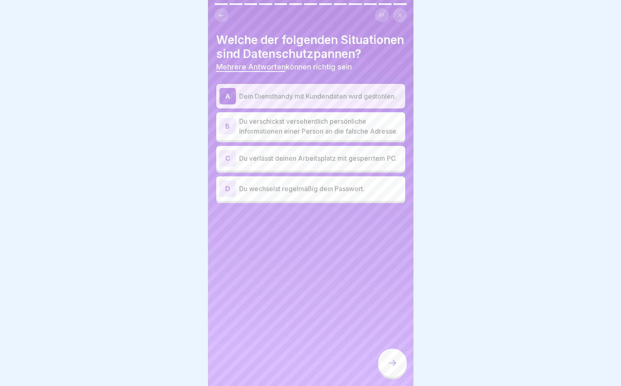
click at [368, 136] on p "Du verschickst versehentlich persönliche Informationen einer Person an die fals…" at bounding box center [320, 126] width 163 height 20
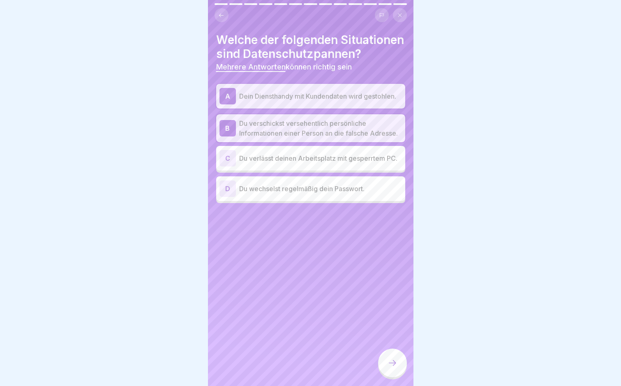
click at [393, 363] on div at bounding box center [392, 363] width 29 height 29
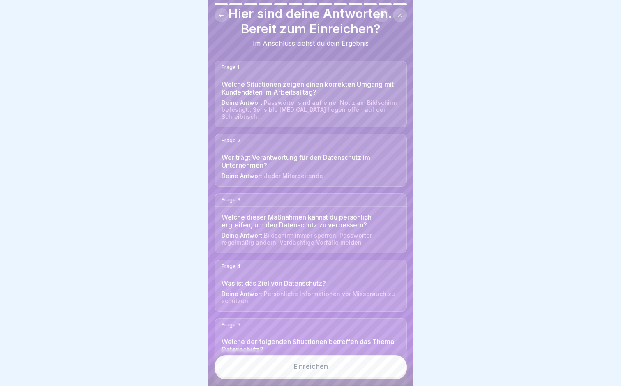
scroll to position [41, 0]
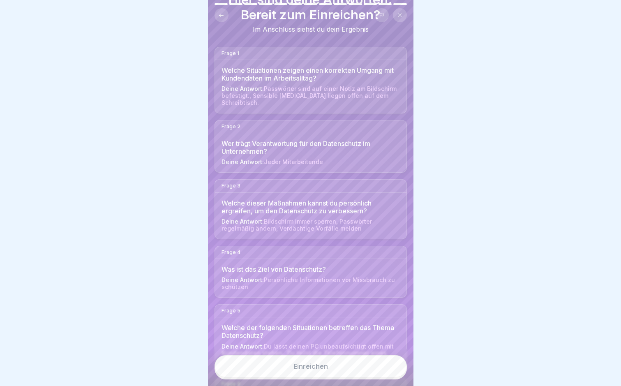
click at [352, 369] on button "Einreichen" at bounding box center [311, 366] width 192 height 22
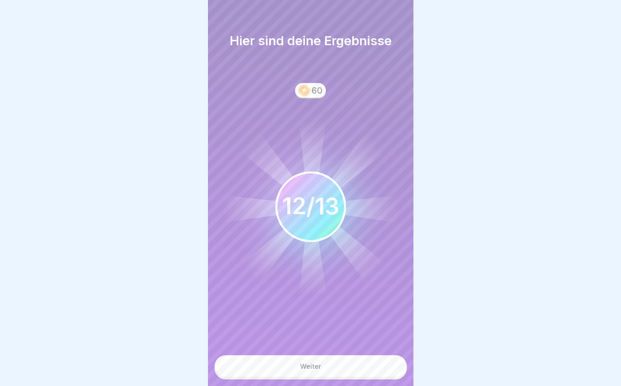
scroll to position [6, 0]
click at [357, 364] on button "Weiter" at bounding box center [311, 366] width 192 height 22
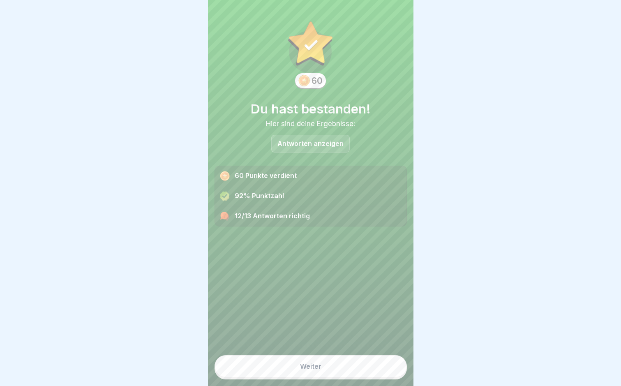
click at [352, 365] on button "Weiter" at bounding box center [311, 366] width 192 height 22
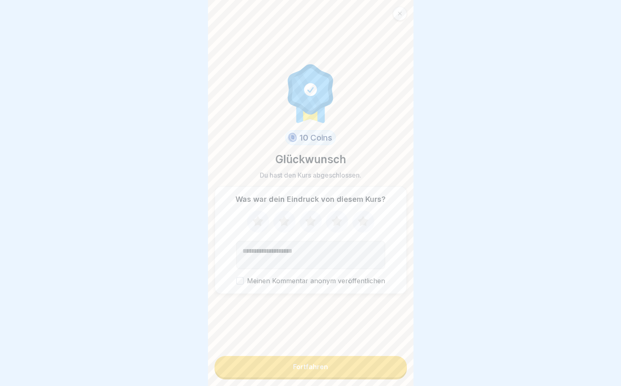
click at [352, 365] on button "Fortfahren" at bounding box center [311, 366] width 192 height 21
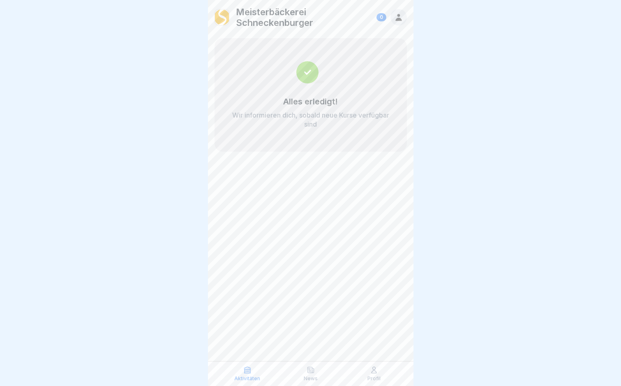
click at [250, 379] on p "Aktivitäten" at bounding box center [247, 379] width 26 height 6
click at [380, 374] on div "Profil" at bounding box center [374, 374] width 59 height 16
click at [242, 378] on p "Aktivitäten" at bounding box center [247, 379] width 26 height 6
click at [402, 18] on icon at bounding box center [398, 17] width 9 height 9
